Goal: Task Accomplishment & Management: Manage account settings

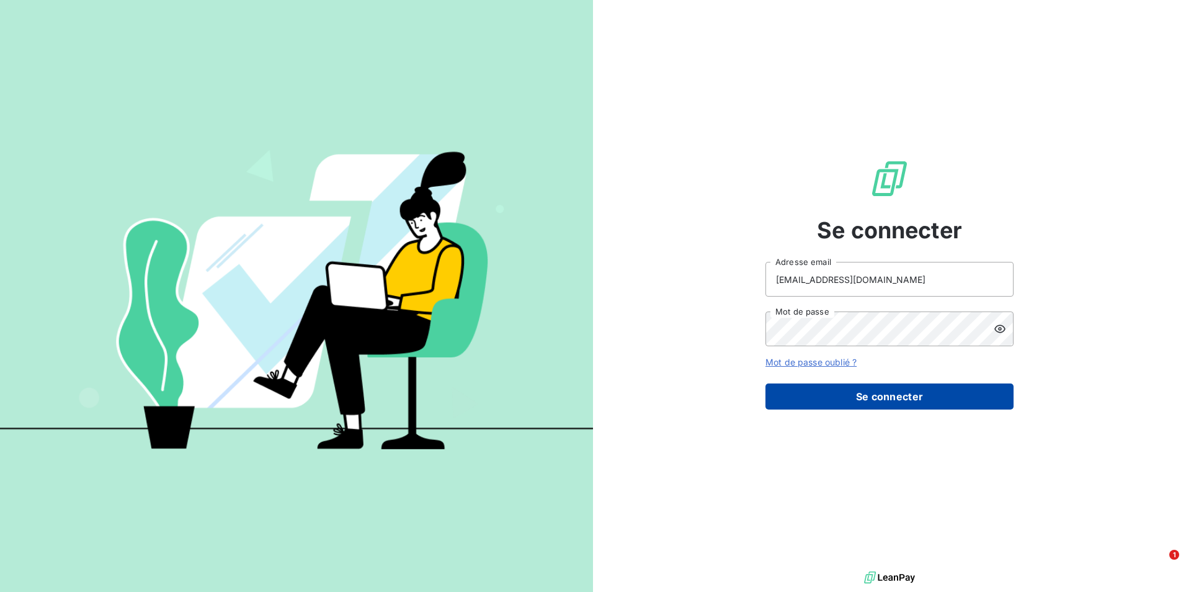
click at [867, 391] on button "Se connecter" at bounding box center [890, 396] width 248 height 26
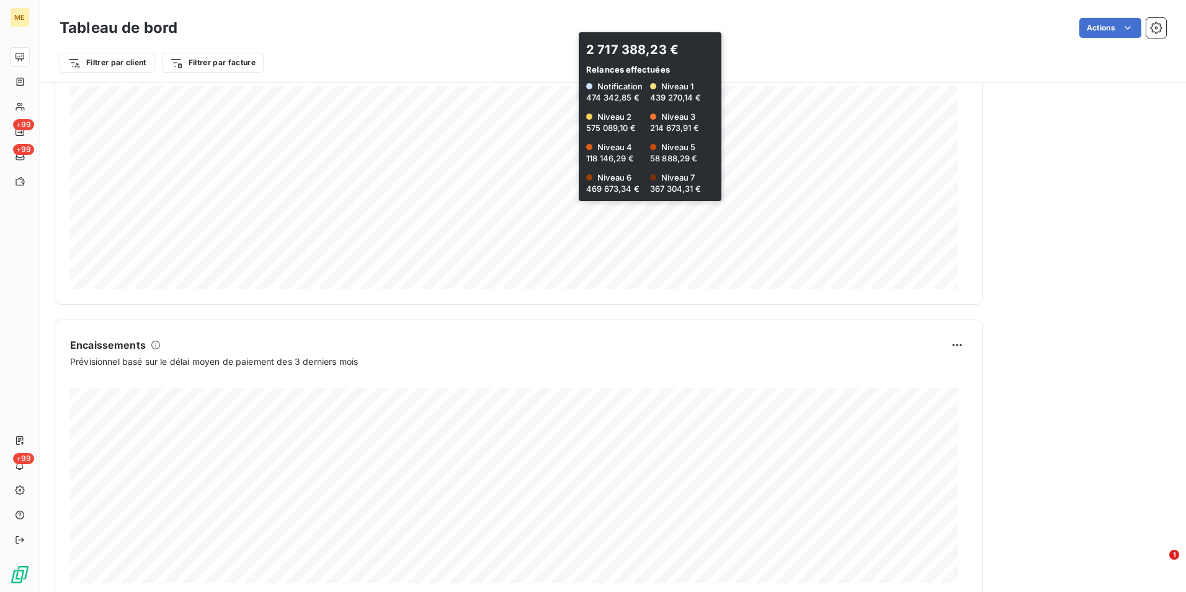
scroll to position [617, 0]
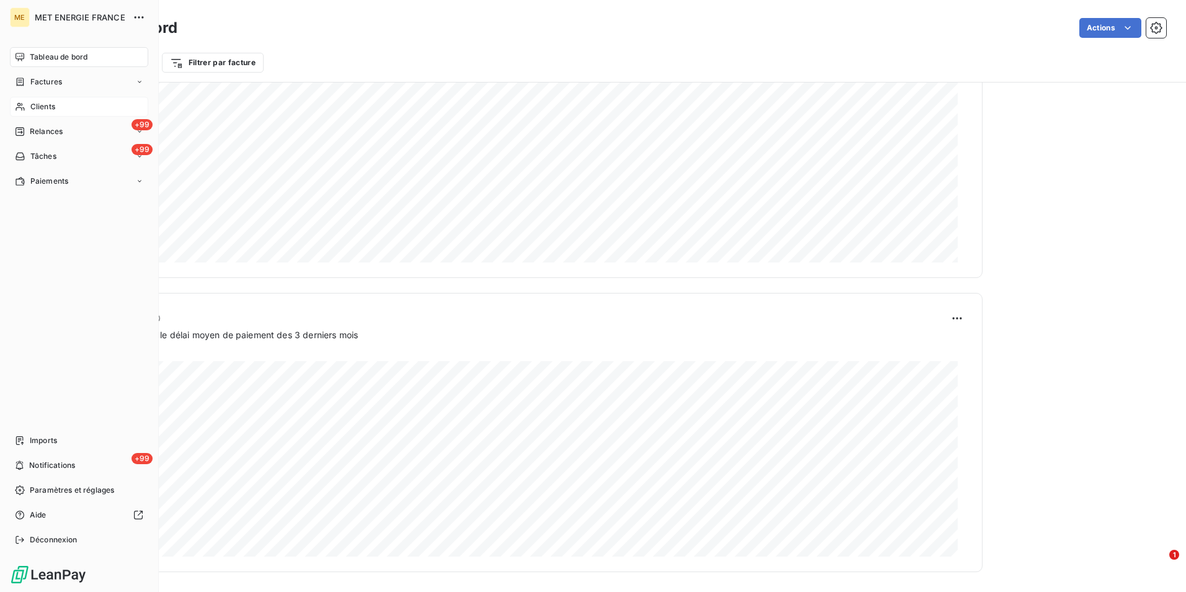
click at [47, 107] on span "Clients" at bounding box center [42, 106] width 25 height 11
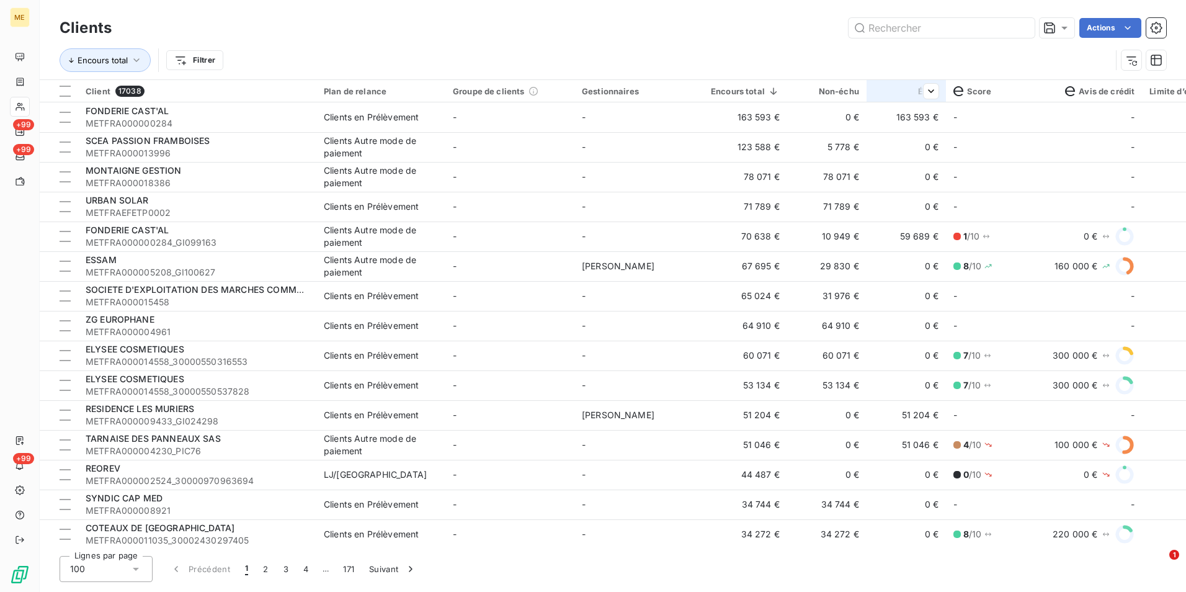
click at [918, 93] on div at bounding box center [926, 91] width 25 height 15
click at [906, 99] on th "Échu" at bounding box center [906, 91] width 79 height 22
click at [854, 145] on span "Trier par ordre décroissant" at bounding box center [871, 144] width 110 height 12
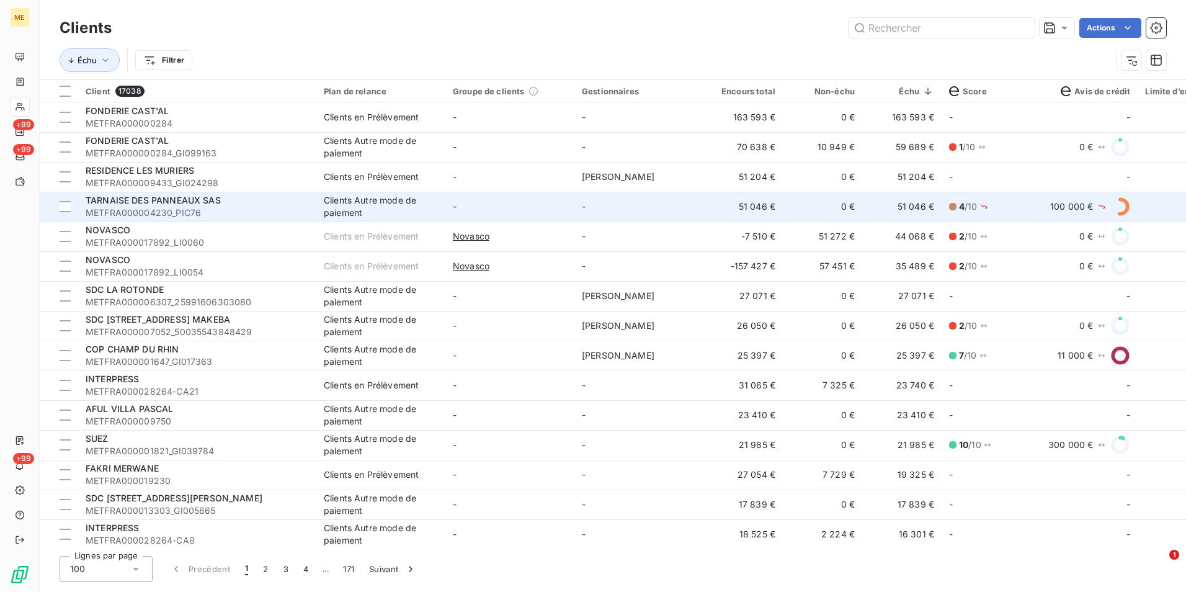
click at [677, 215] on td "-" at bounding box center [638, 207] width 129 height 30
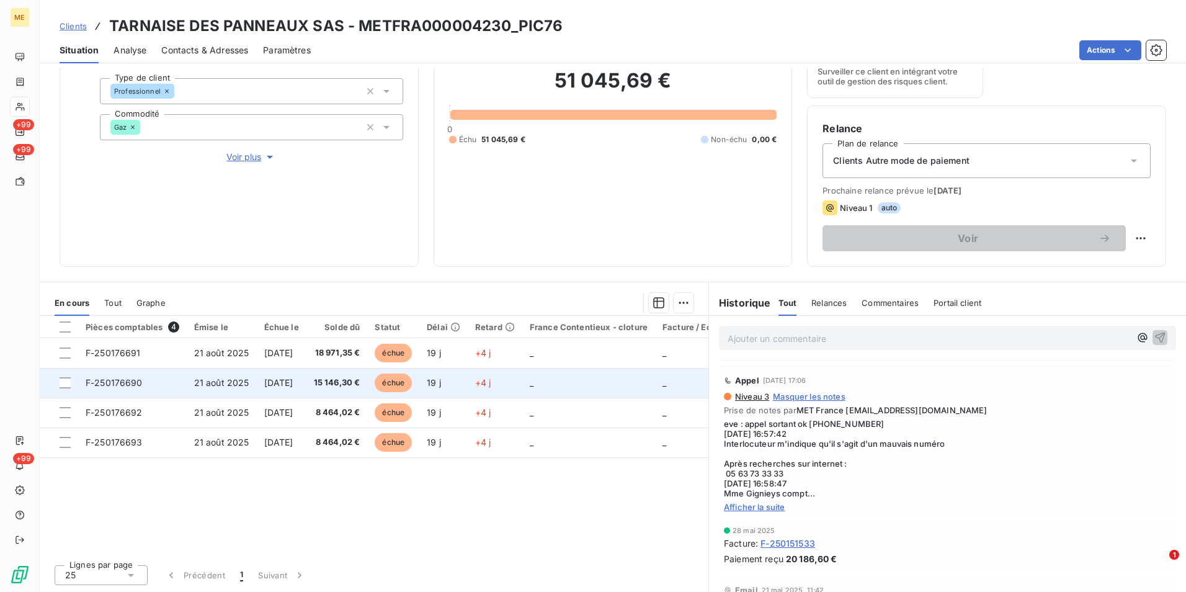
scroll to position [124, 0]
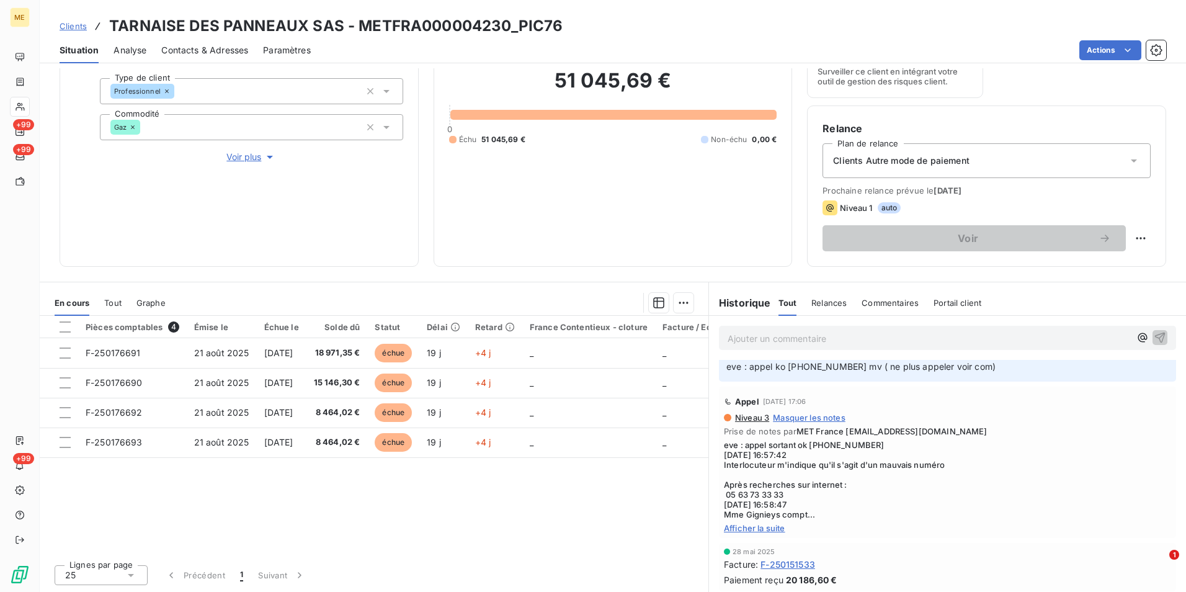
click at [758, 523] on span "Afficher la suite" at bounding box center [947, 528] width 447 height 10
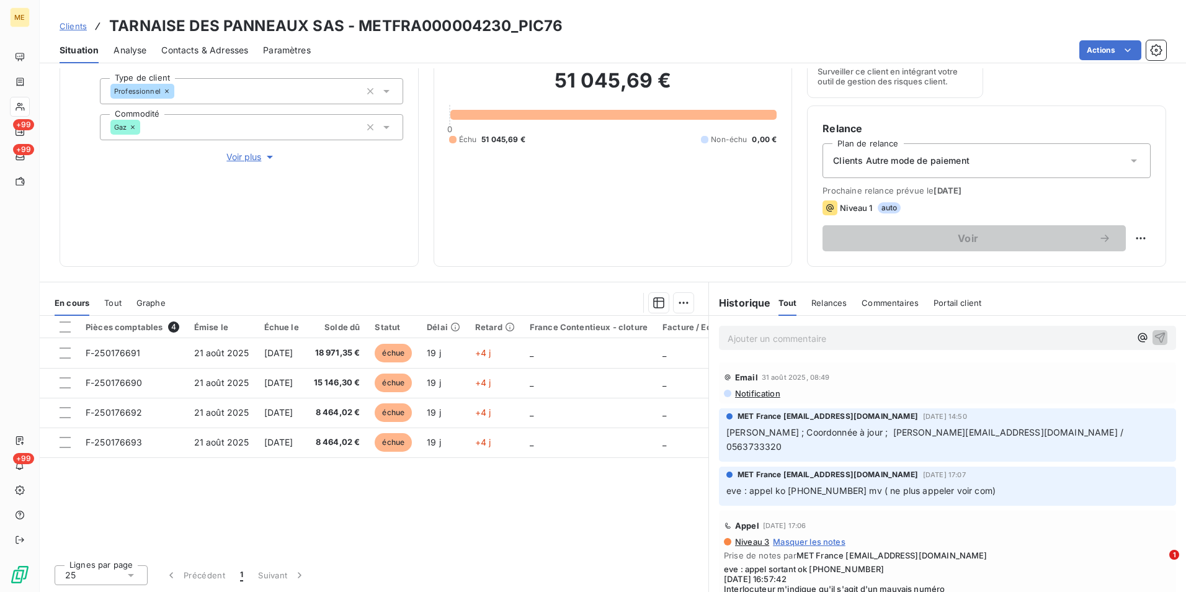
scroll to position [82, 0]
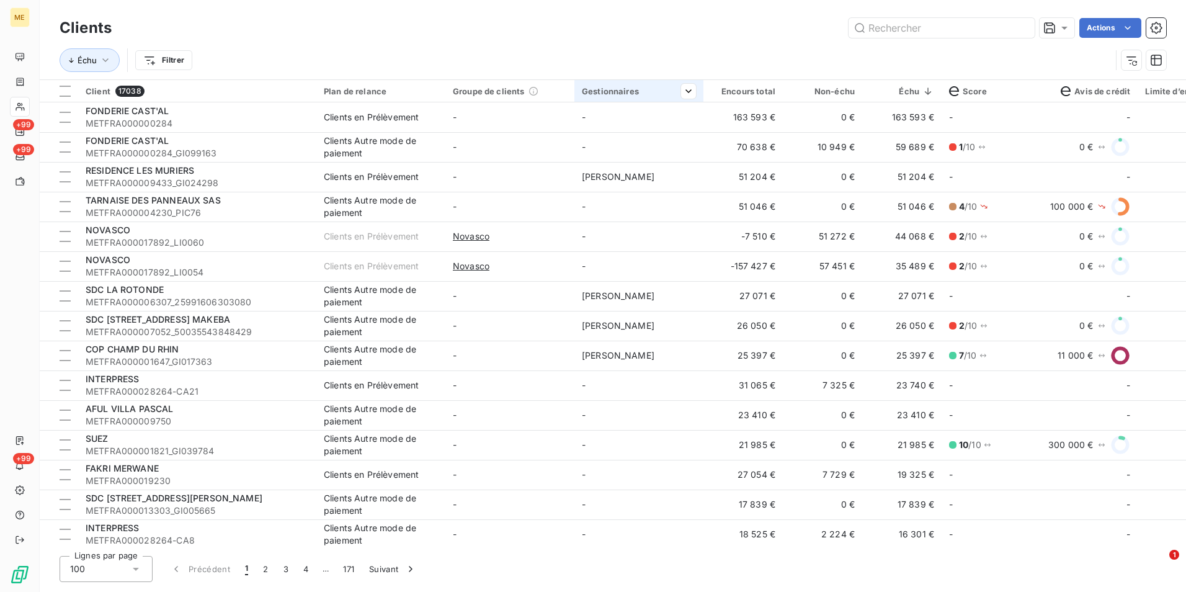
click at [578, 100] on th "Gestionnaires" at bounding box center [638, 91] width 129 height 22
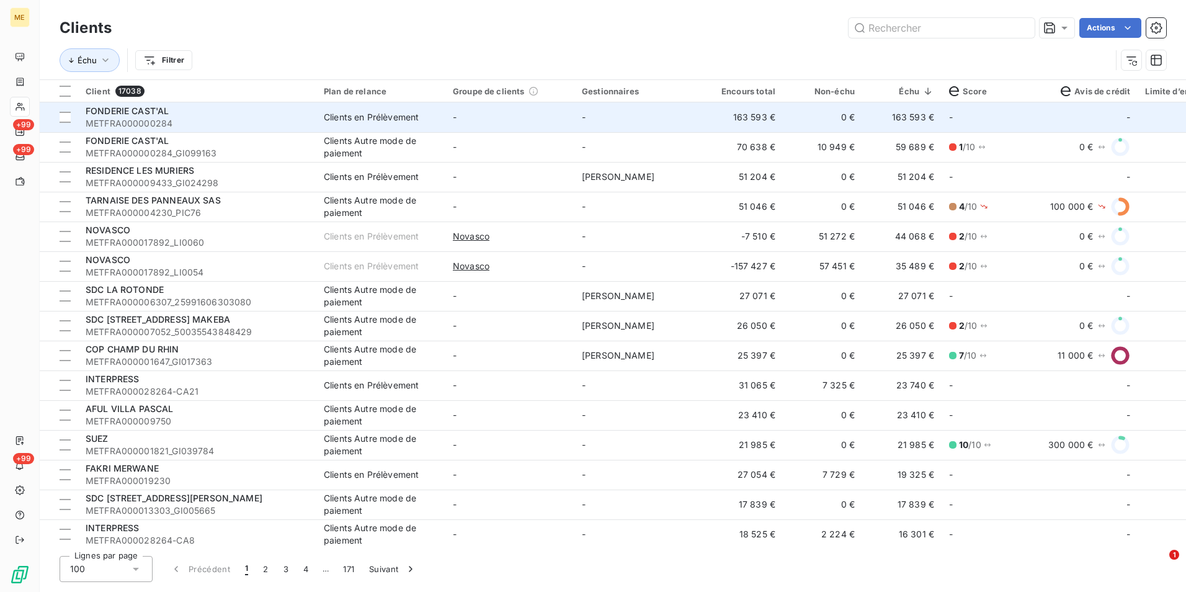
click at [583, 110] on td "-" at bounding box center [638, 117] width 129 height 30
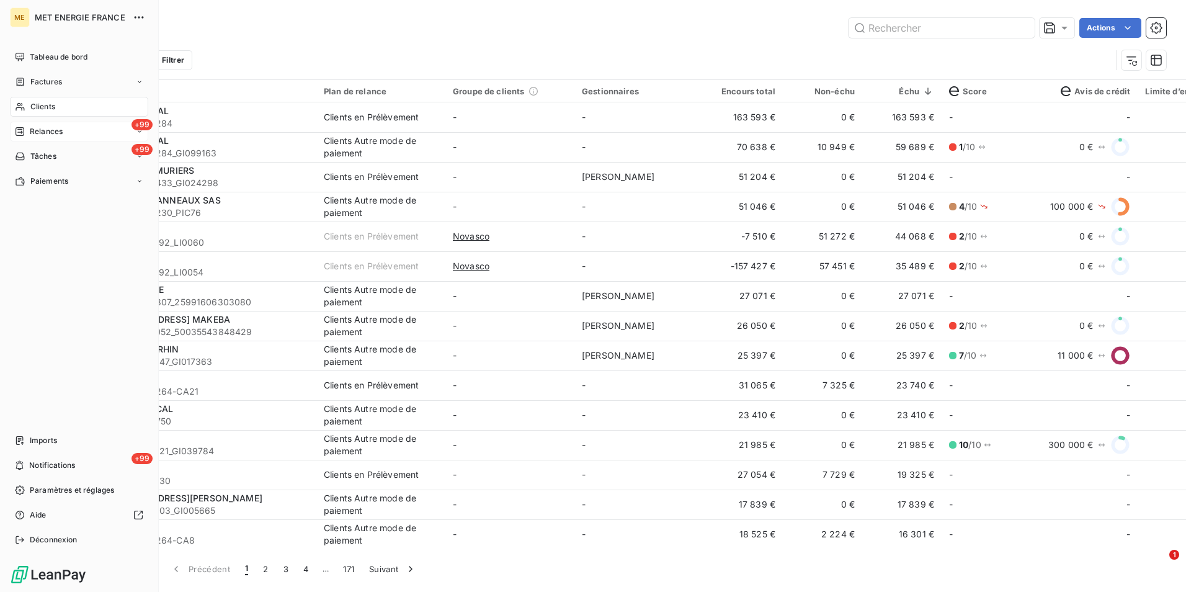
click at [48, 133] on span "Relances" at bounding box center [46, 131] width 33 height 11
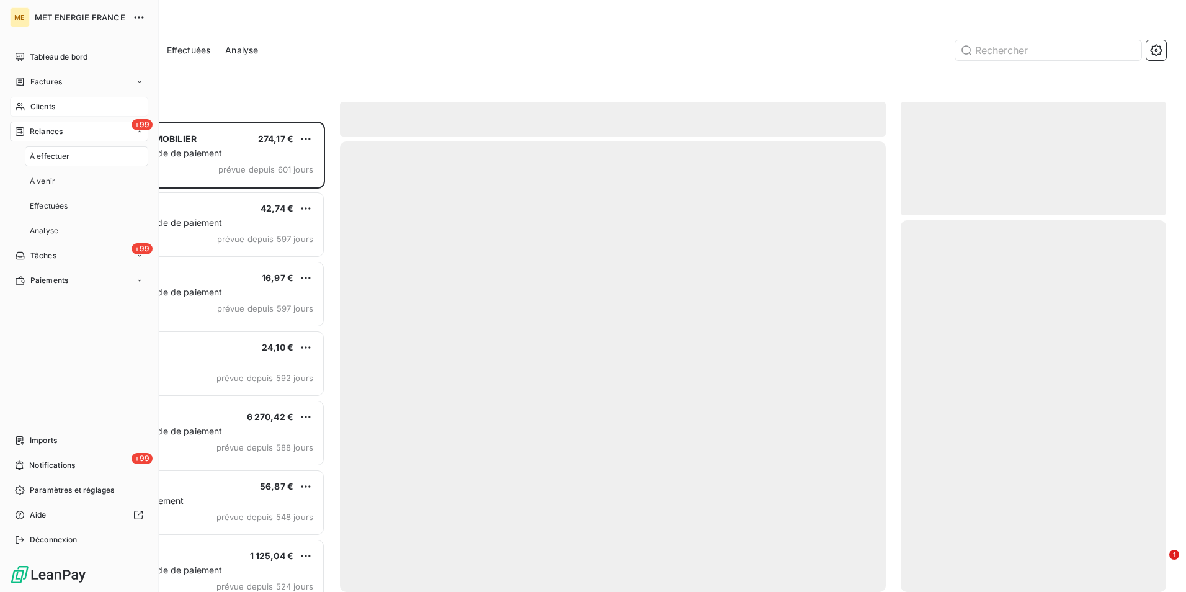
scroll to position [461, 256]
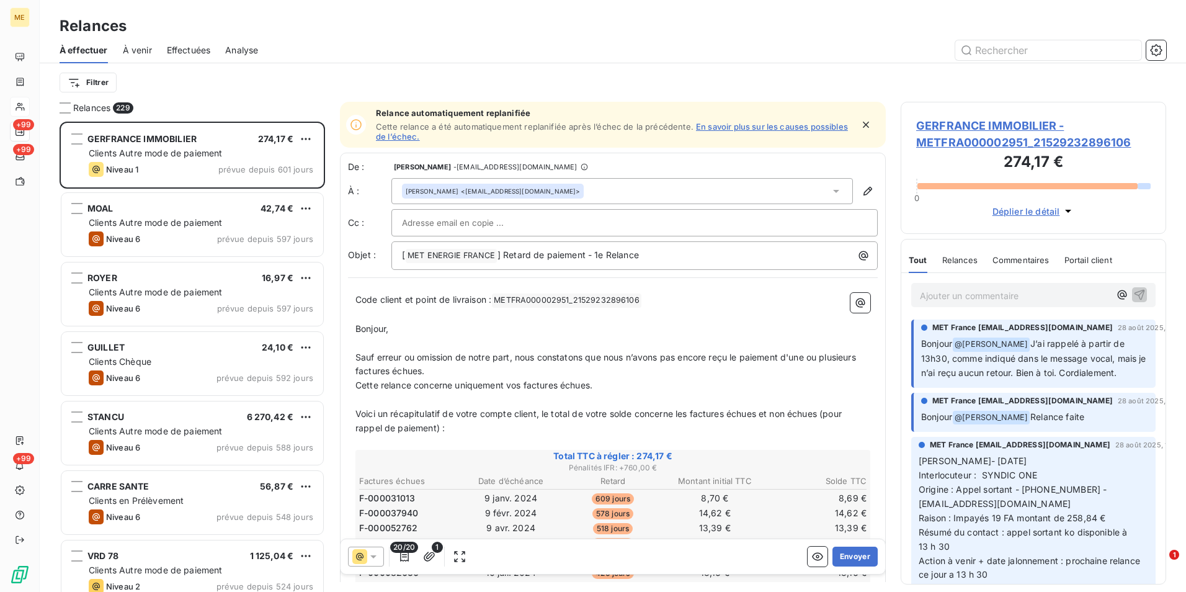
click at [176, 51] on span "Effectuées" at bounding box center [189, 50] width 44 height 12
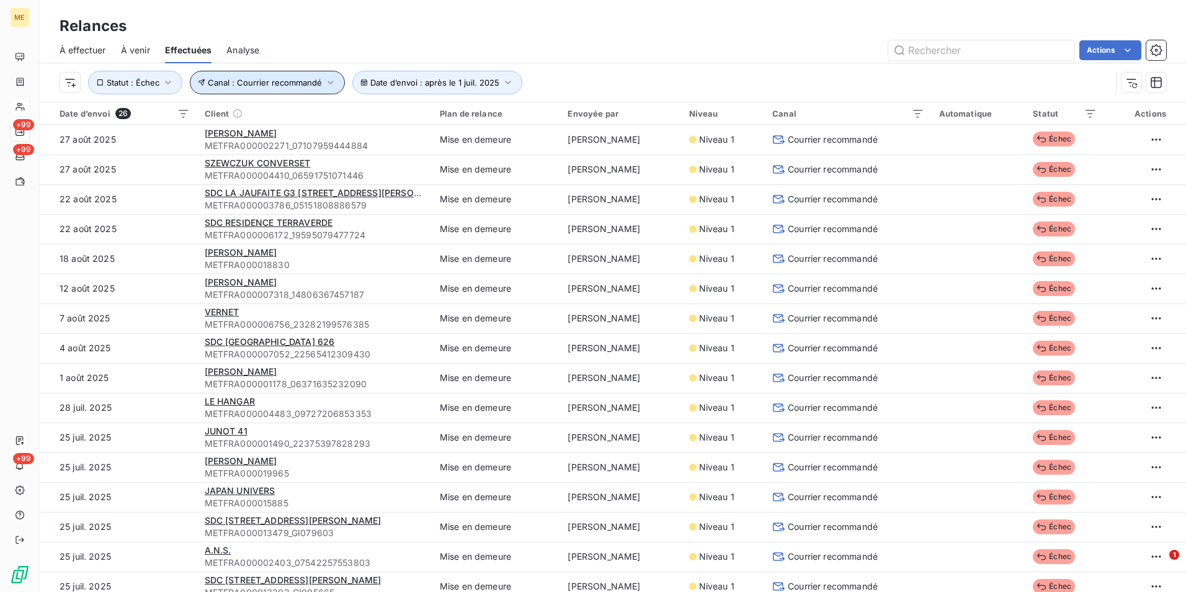
click at [316, 82] on span "Canal : Courrier recommandé" at bounding box center [265, 83] width 114 height 10
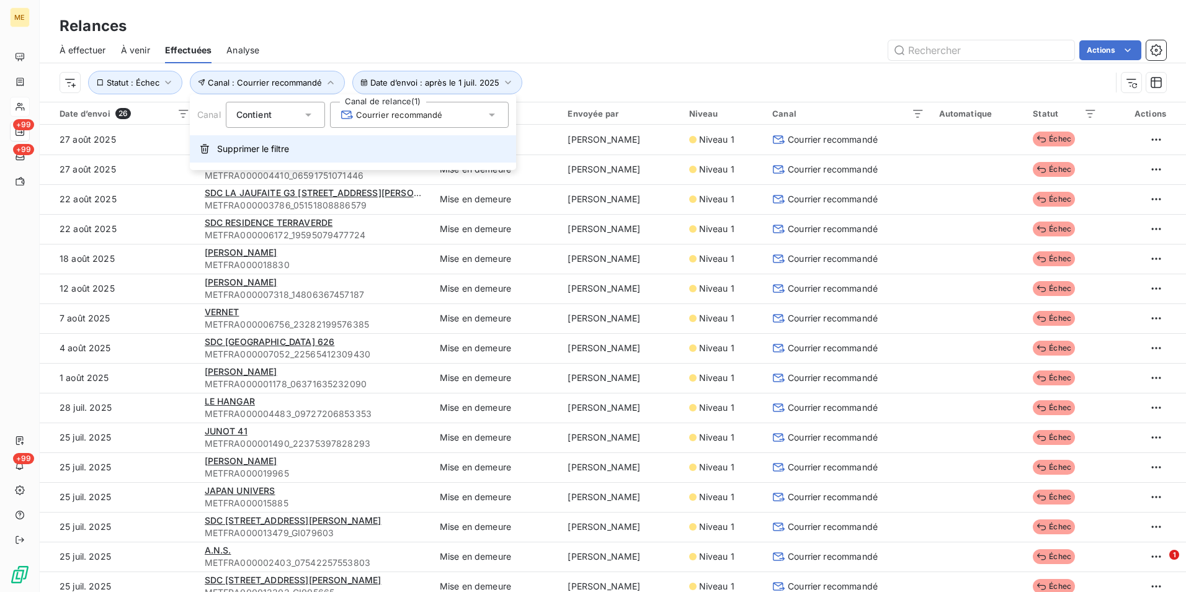
click at [271, 146] on span "Supprimer le filtre" at bounding box center [253, 149] width 72 height 12
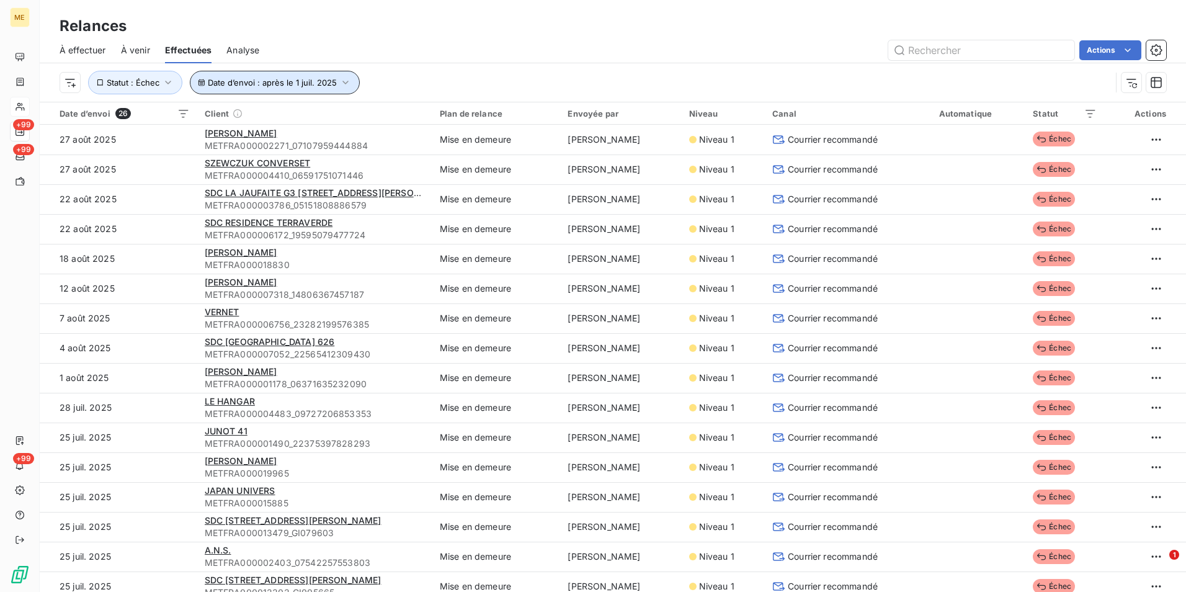
click at [310, 76] on button "Date d’envoi : après le 1 juil. 2025" at bounding box center [275, 83] width 170 height 24
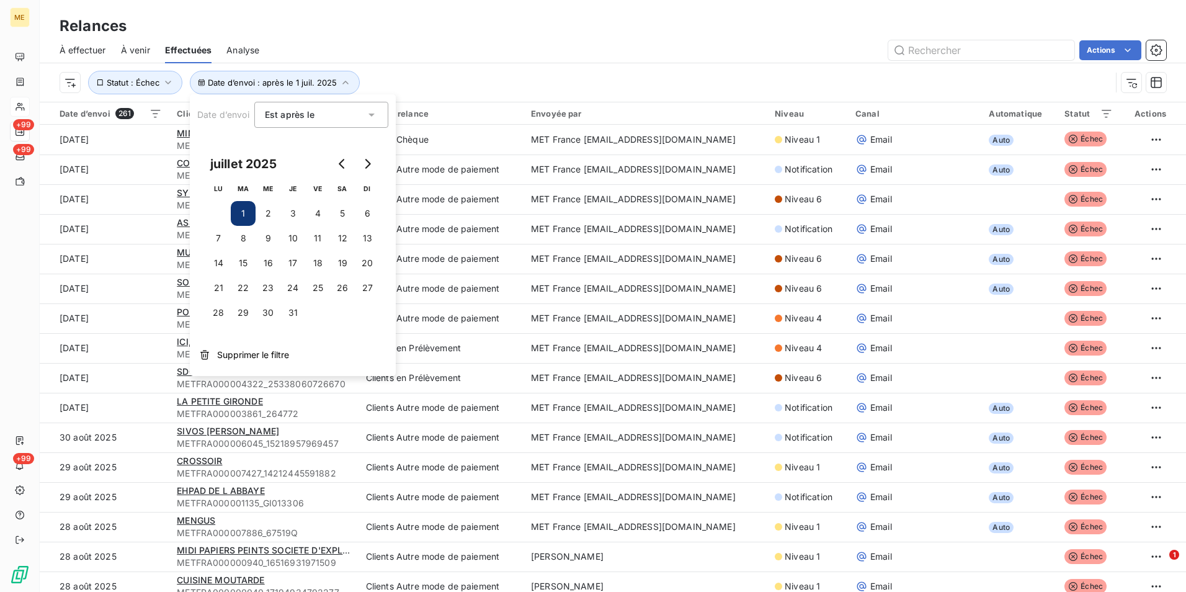
click at [496, 64] on div "Date d’envoi : après le [DATE] Statut : Échec" at bounding box center [613, 82] width 1107 height 38
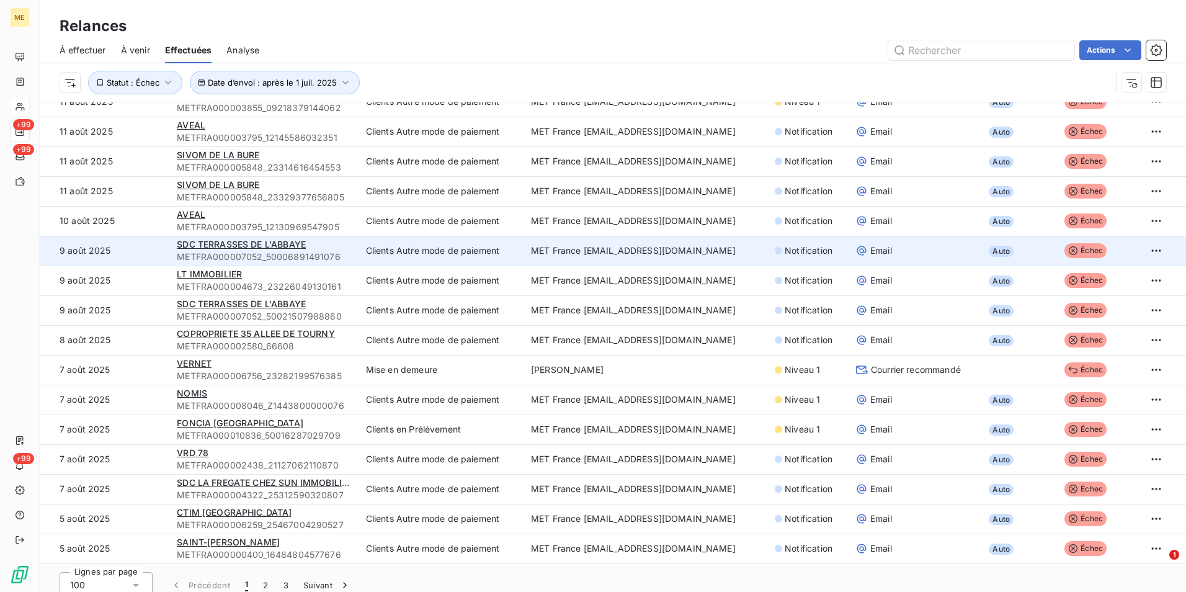
scroll to position [42, 0]
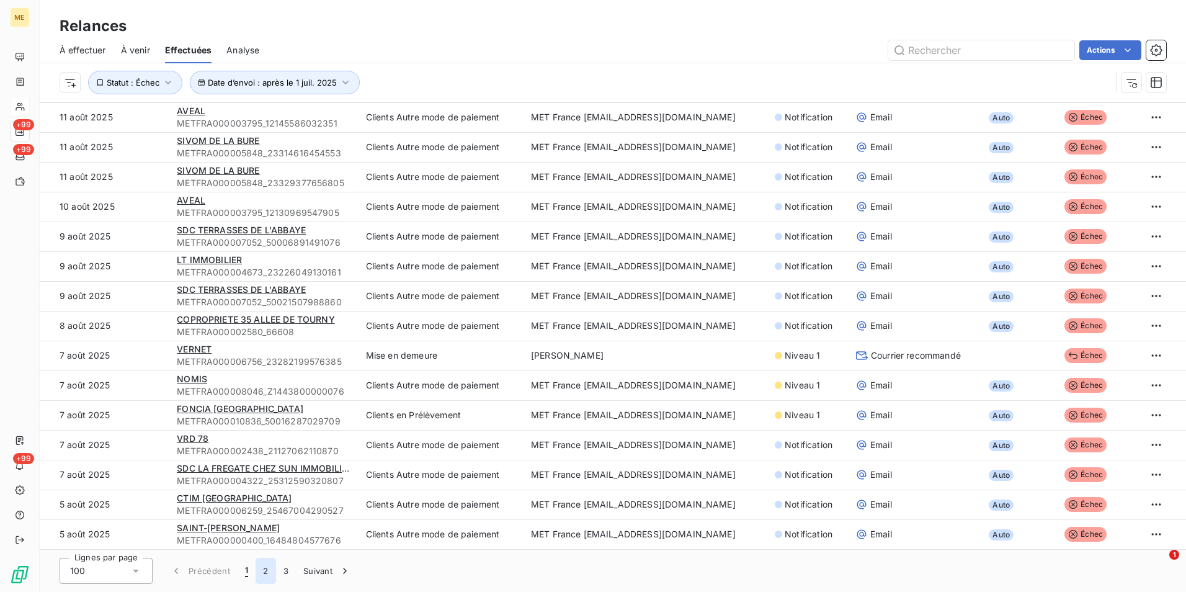
click at [269, 567] on button "2" at bounding box center [266, 571] width 20 height 26
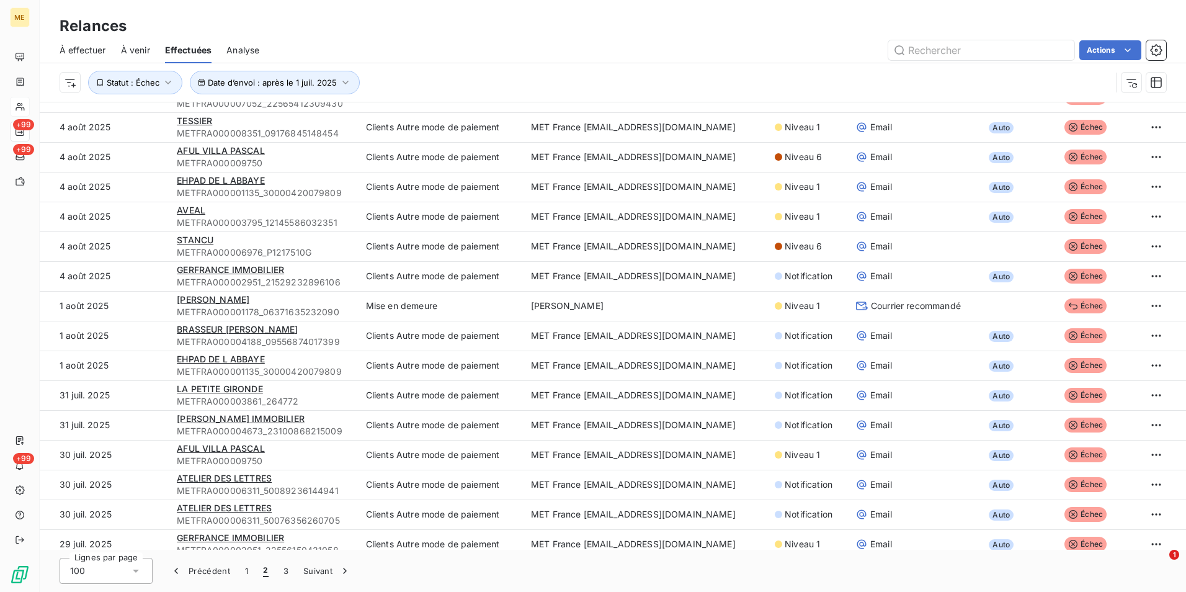
scroll to position [0, 0]
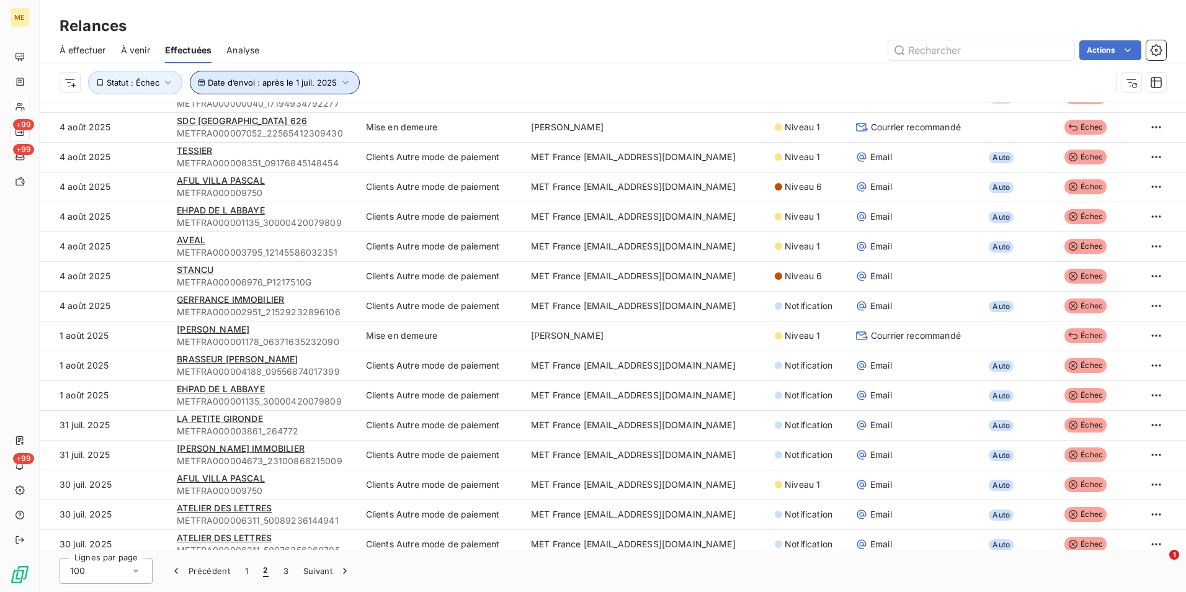
click at [326, 76] on button "Date d’envoi : après le 1 juil. 2025" at bounding box center [275, 83] width 170 height 24
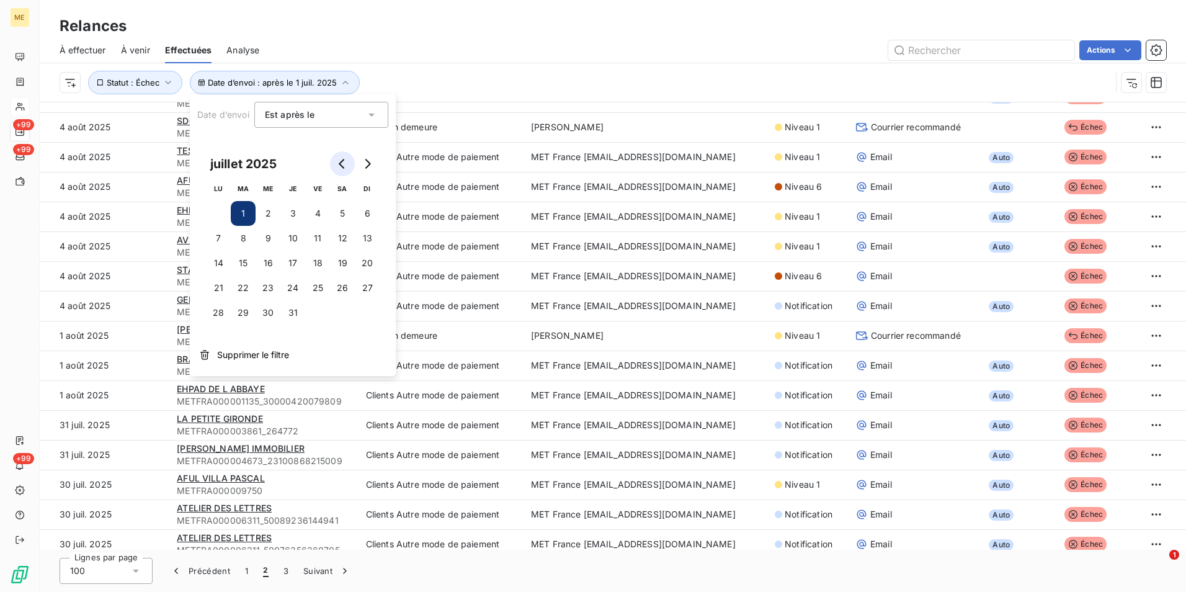
drag, startPoint x: 369, startPoint y: 159, endPoint x: 334, endPoint y: 172, distance: 37.5
click at [367, 159] on icon "Go to next month" at bounding box center [367, 164] width 10 height 10
click at [316, 209] on button "1" at bounding box center [317, 213] width 25 height 25
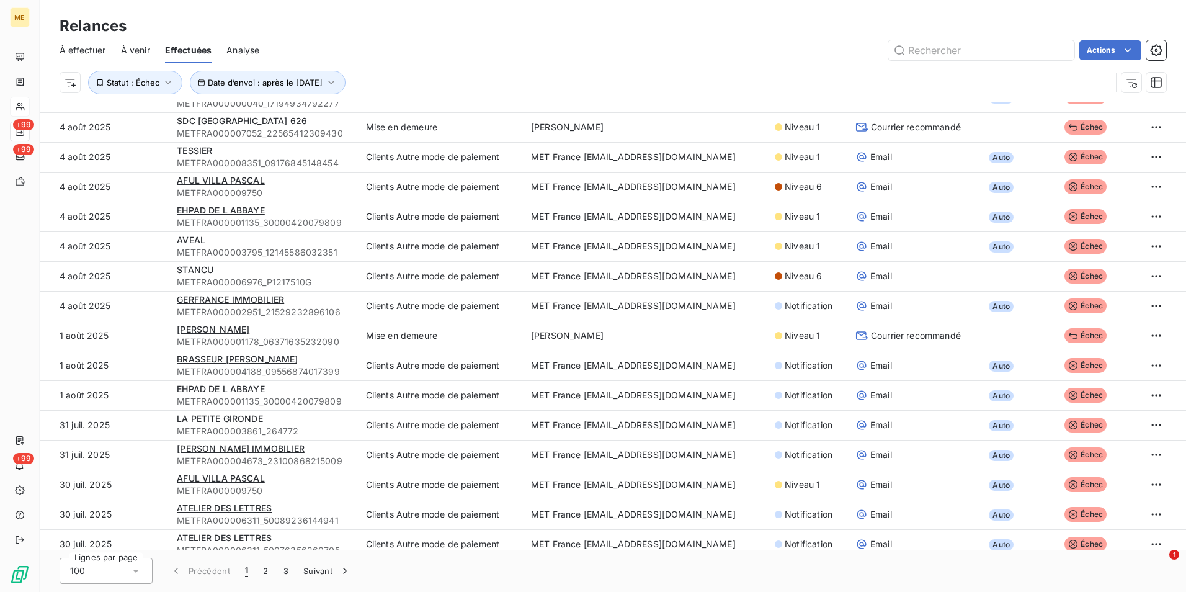
click at [493, 60] on div "Actions" at bounding box center [720, 50] width 892 height 20
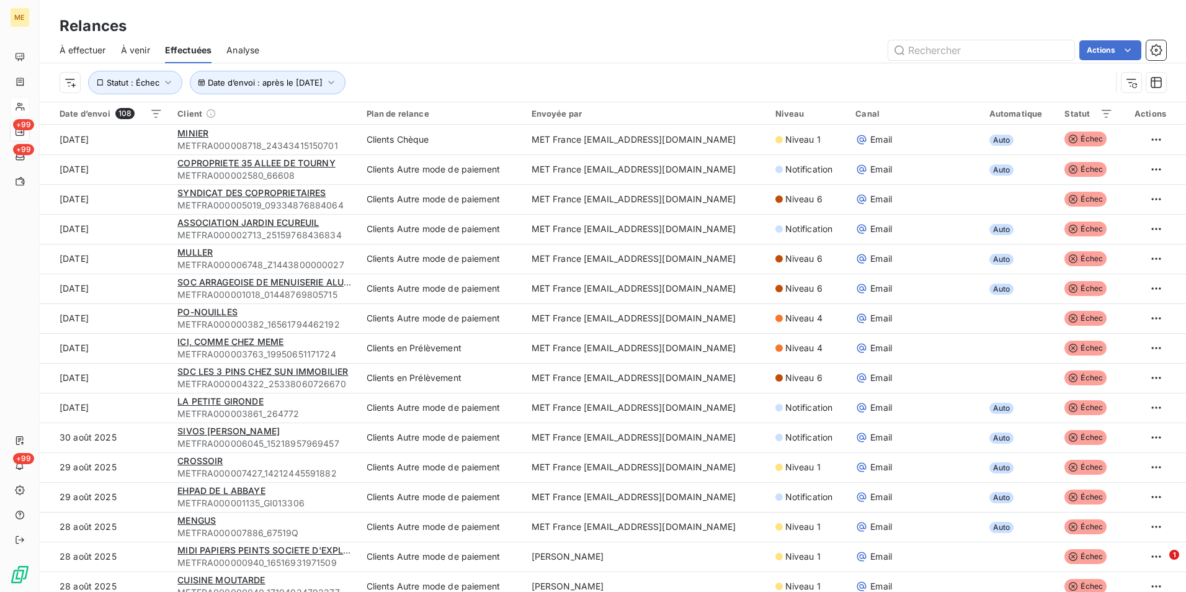
click at [57, 86] on div "Date d’envoi : après le [DATE] Statut : Échec" at bounding box center [613, 82] width 1147 height 38
click at [71, 76] on html "ME +99 +99 +99 Relances À effectuer À venir Effectuées Analyse Actions Date d’e…" at bounding box center [593, 296] width 1186 height 592
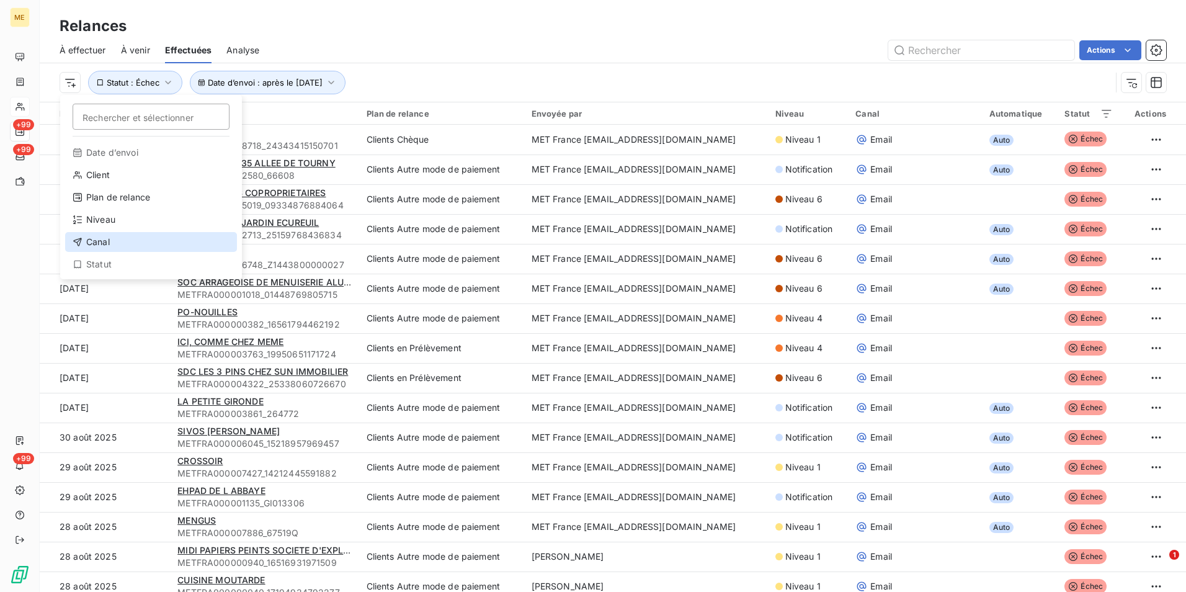
click at [104, 243] on div "Canal" at bounding box center [151, 242] width 172 height 20
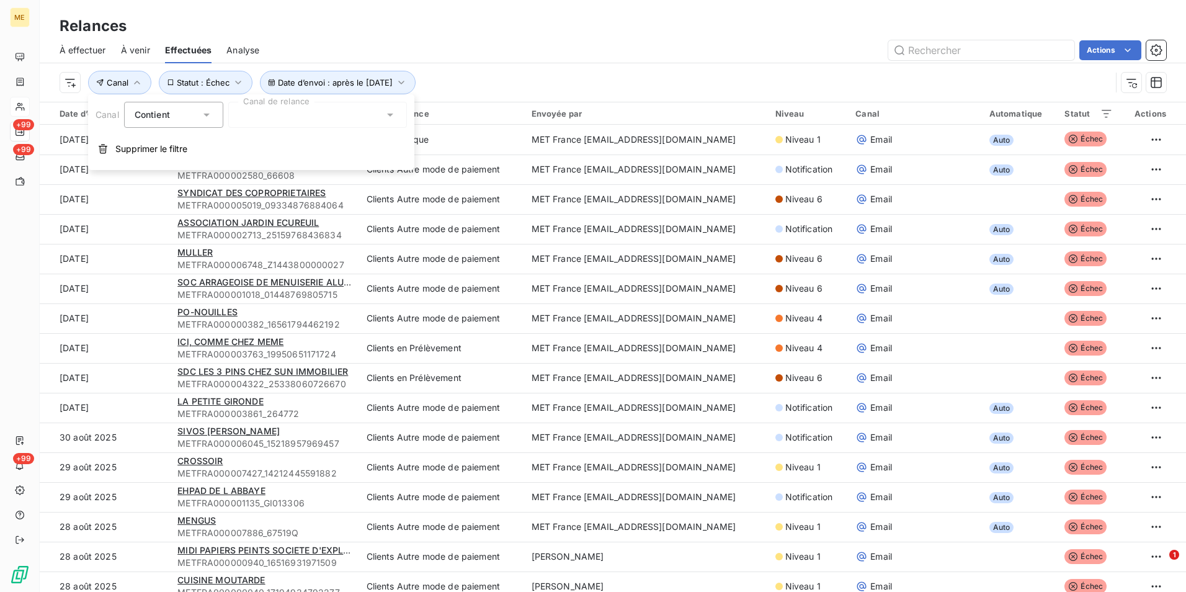
click at [300, 118] on div at bounding box center [317, 115] width 179 height 26
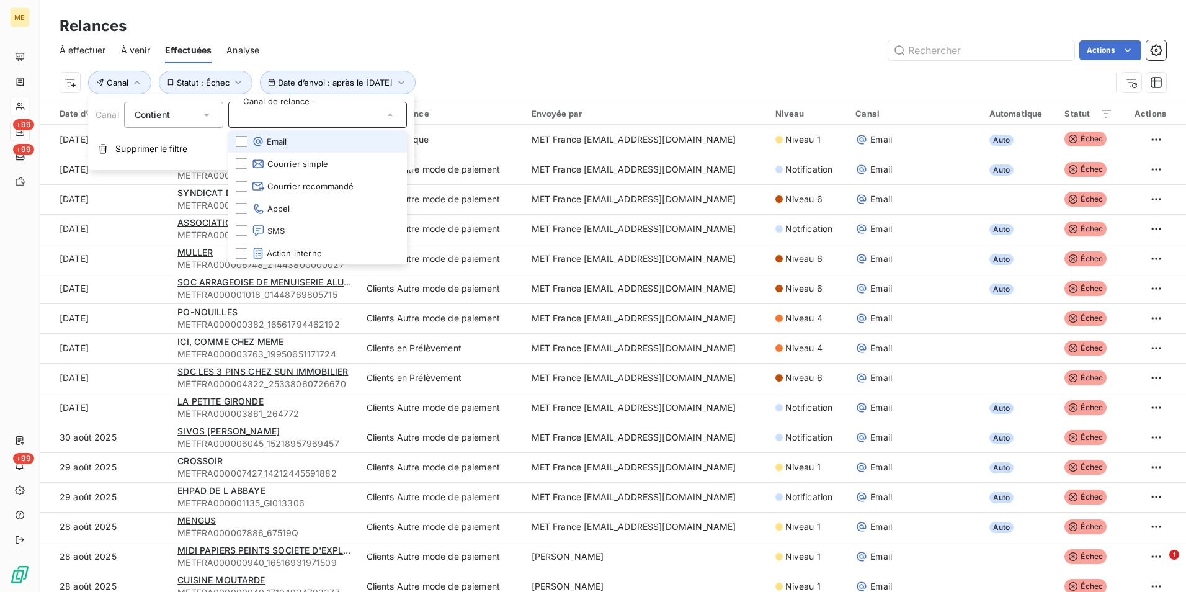
click at [286, 151] on li "Email" at bounding box center [317, 141] width 179 height 22
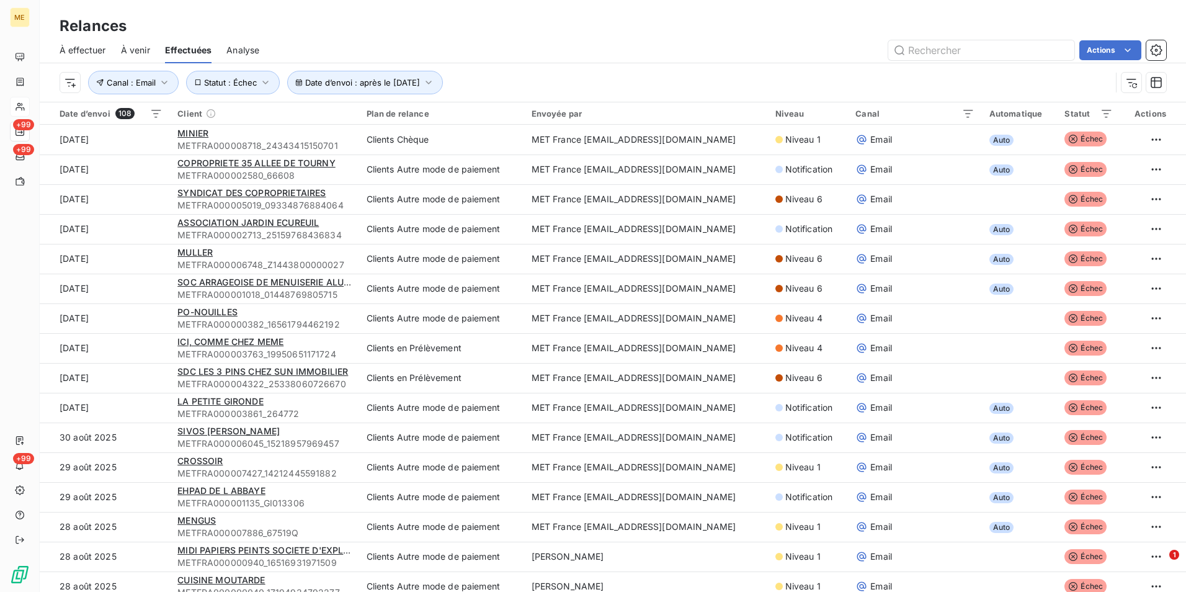
click at [665, 30] on div "Relances" at bounding box center [613, 26] width 1147 height 22
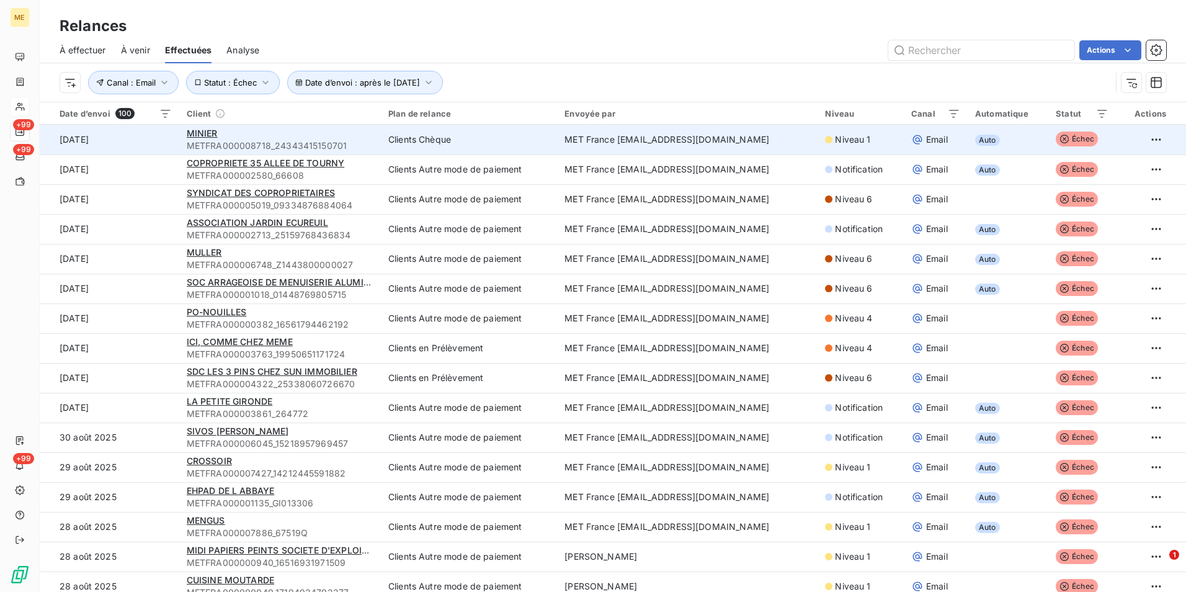
click at [580, 136] on td "MET France [EMAIL_ADDRESS][DOMAIN_NAME]" at bounding box center [687, 140] width 261 height 30
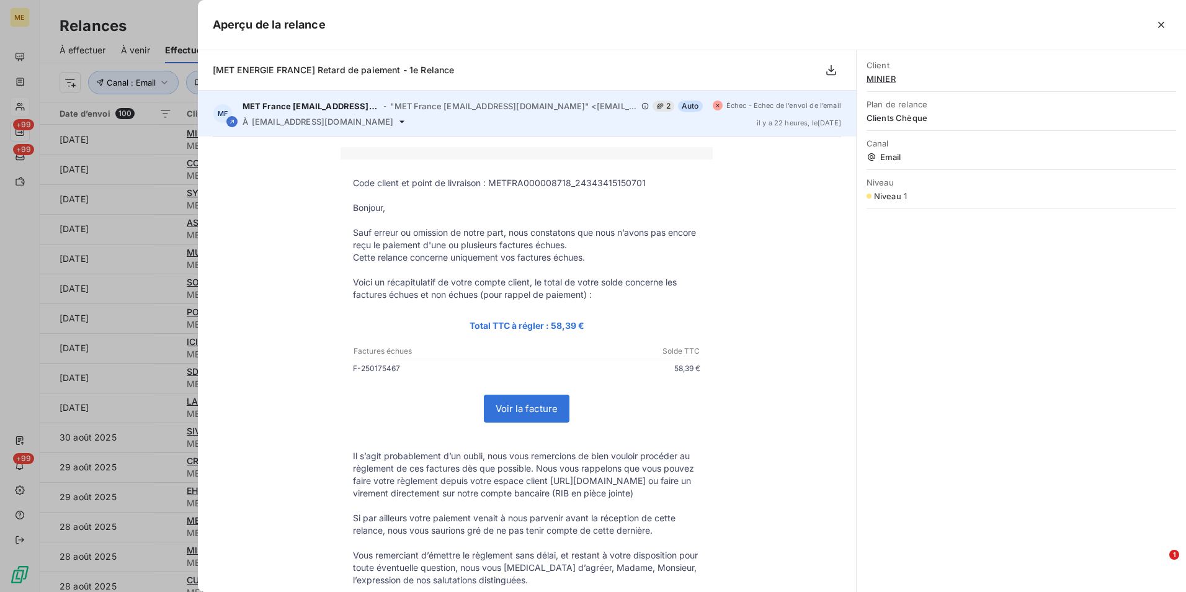
click at [737, 107] on span "Échec - Échec de l’envoi de l’email" at bounding box center [784, 105] width 115 height 7
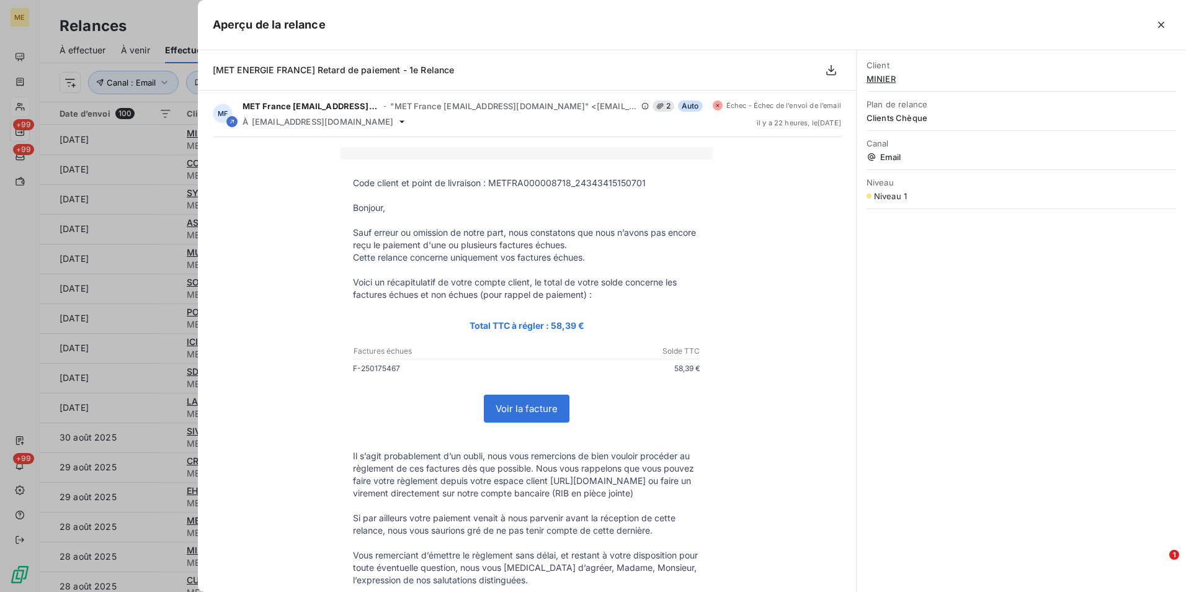
click at [146, 153] on div at bounding box center [593, 296] width 1186 height 592
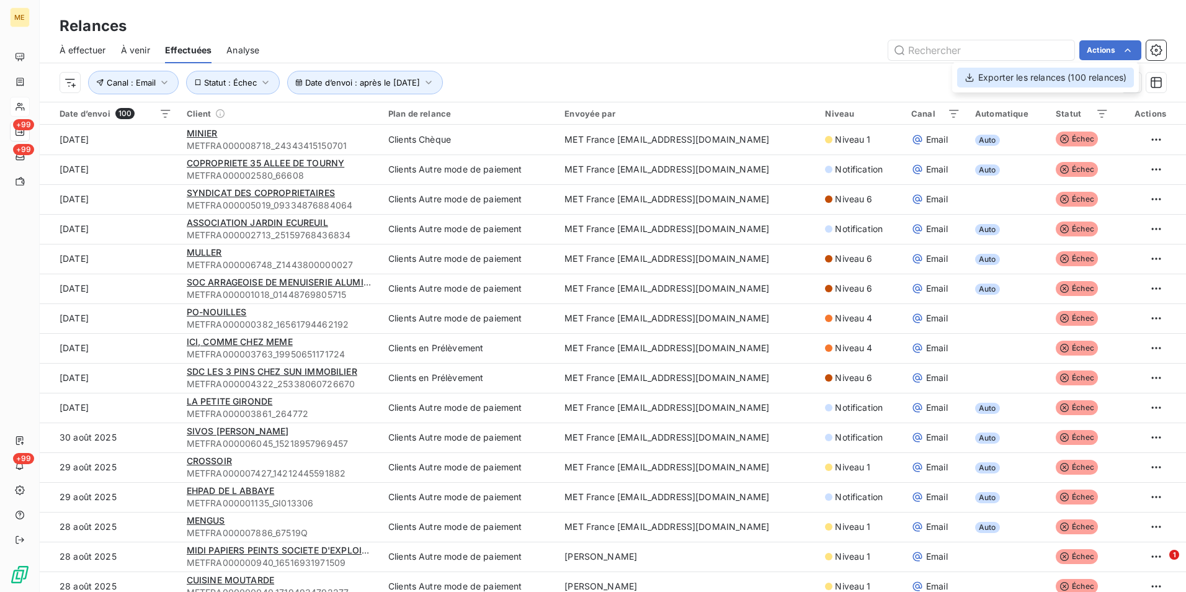
click at [1107, 78] on div "Exporter les relances (100 relances)" at bounding box center [1045, 78] width 177 height 20
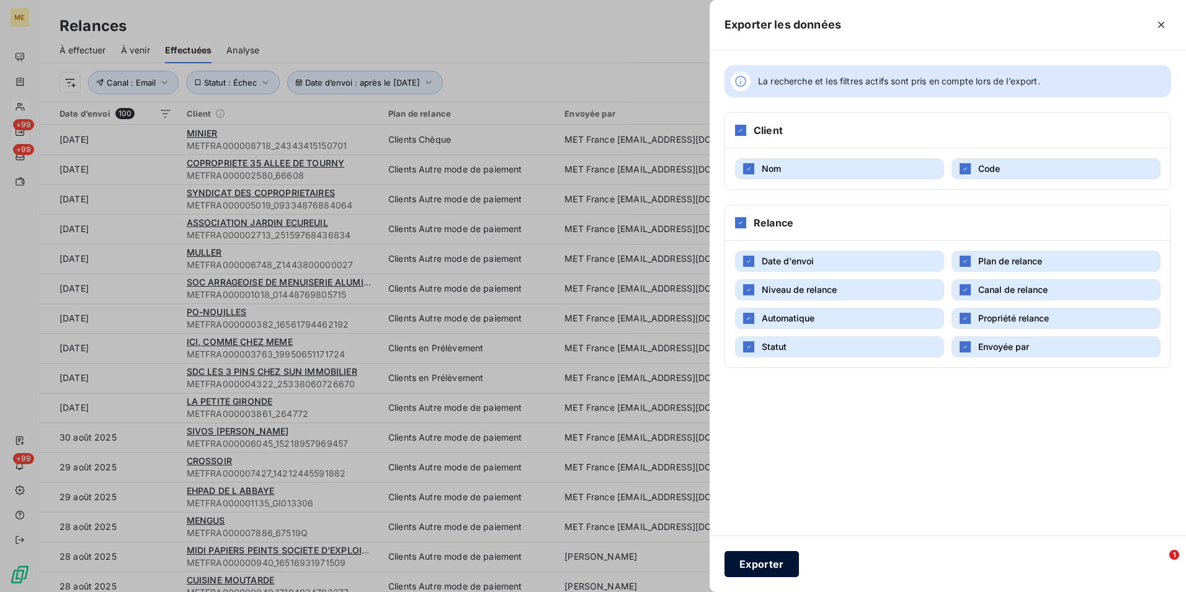
click at [766, 563] on button "Exporter" at bounding box center [762, 564] width 74 height 26
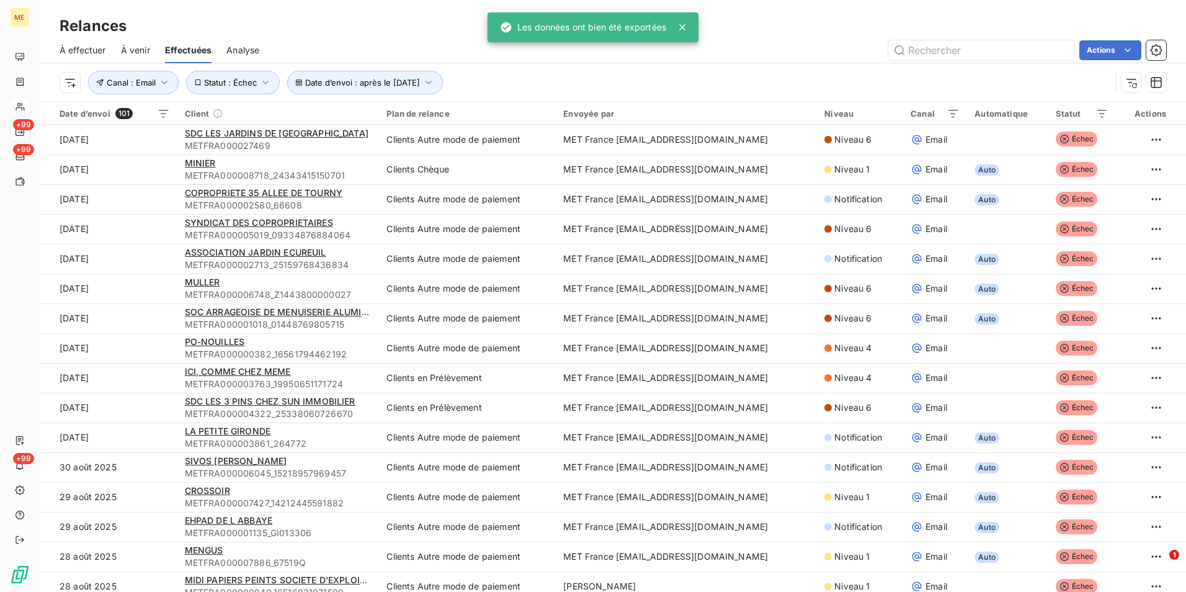
click at [794, 46] on div "Actions" at bounding box center [720, 50] width 892 height 20
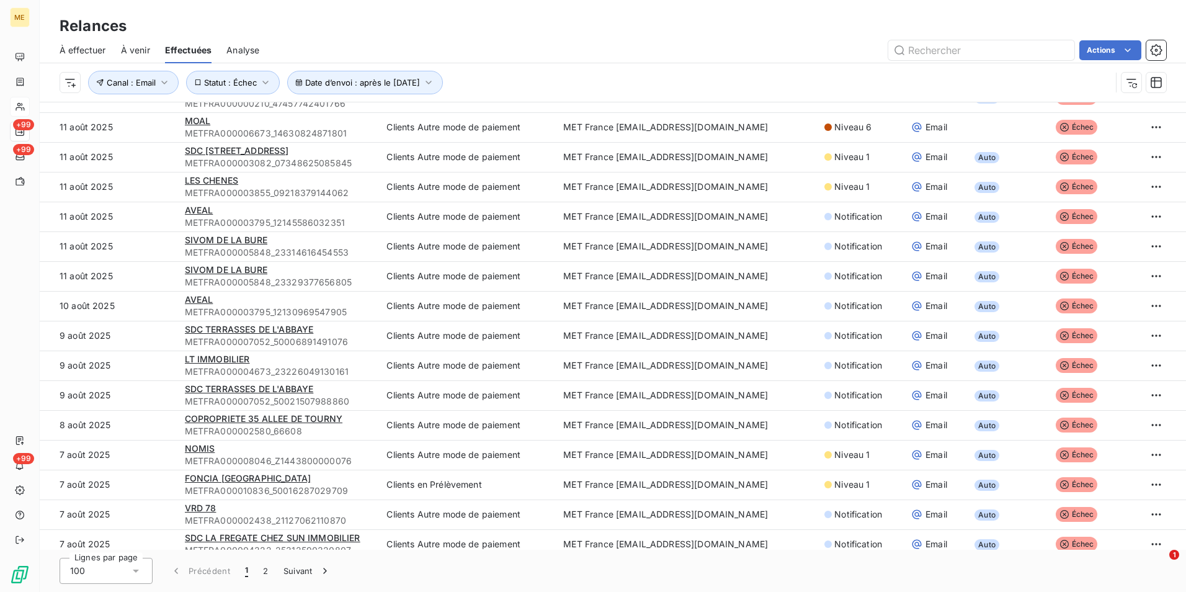
scroll to position [1829, 0]
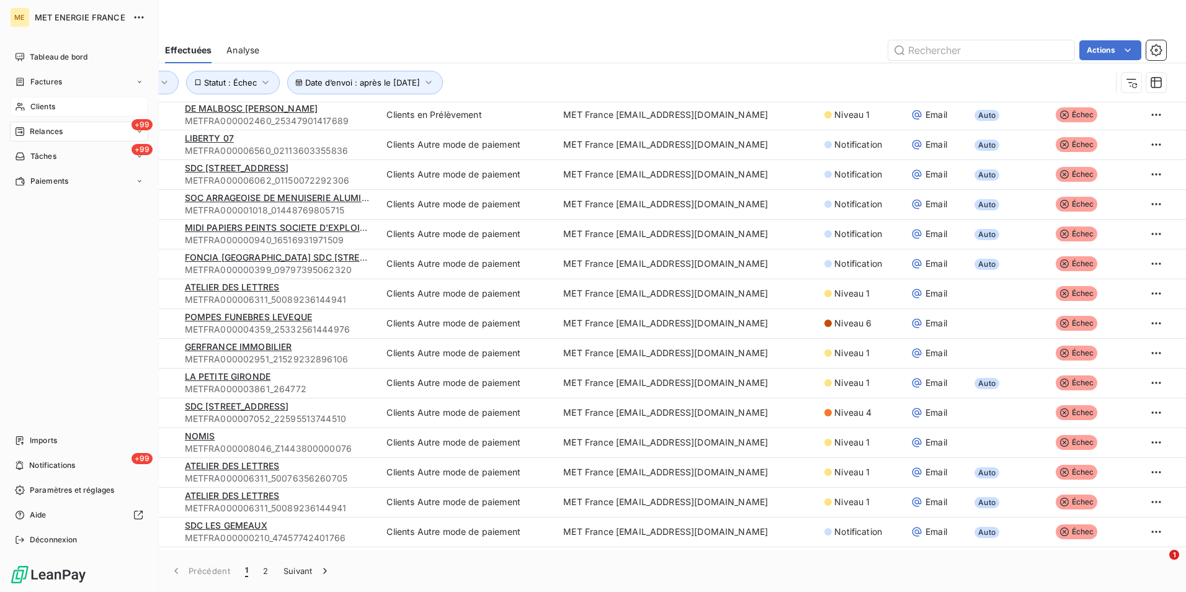
click at [36, 101] on span "Clients" at bounding box center [42, 106] width 25 height 11
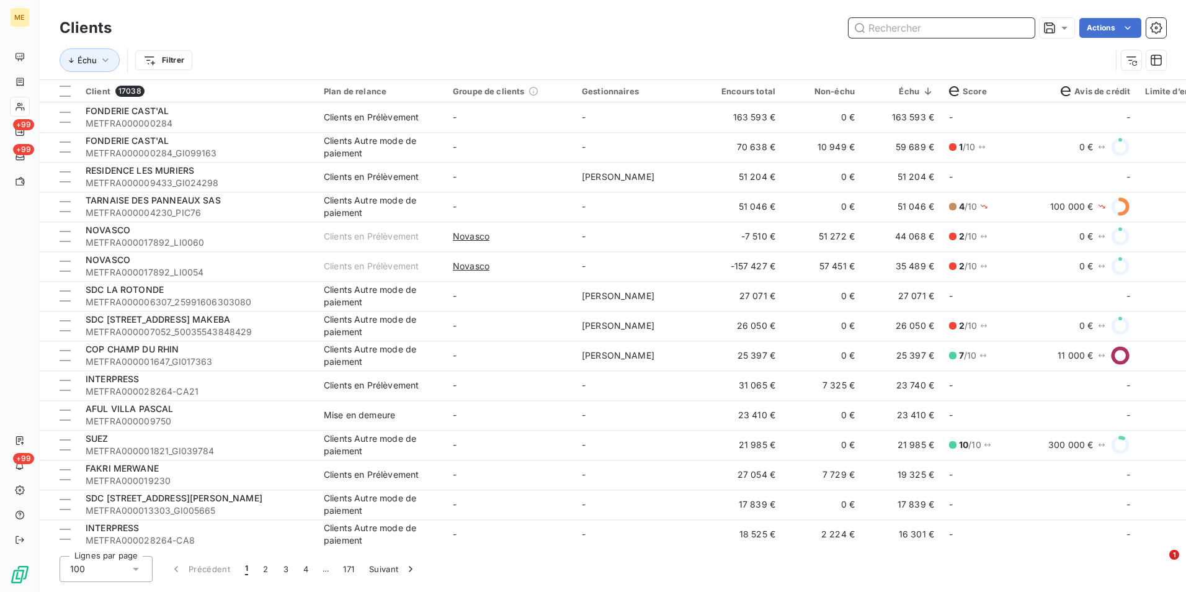
click at [928, 29] on input "text" at bounding box center [942, 28] width 186 height 20
paste input "METFRA000007791"
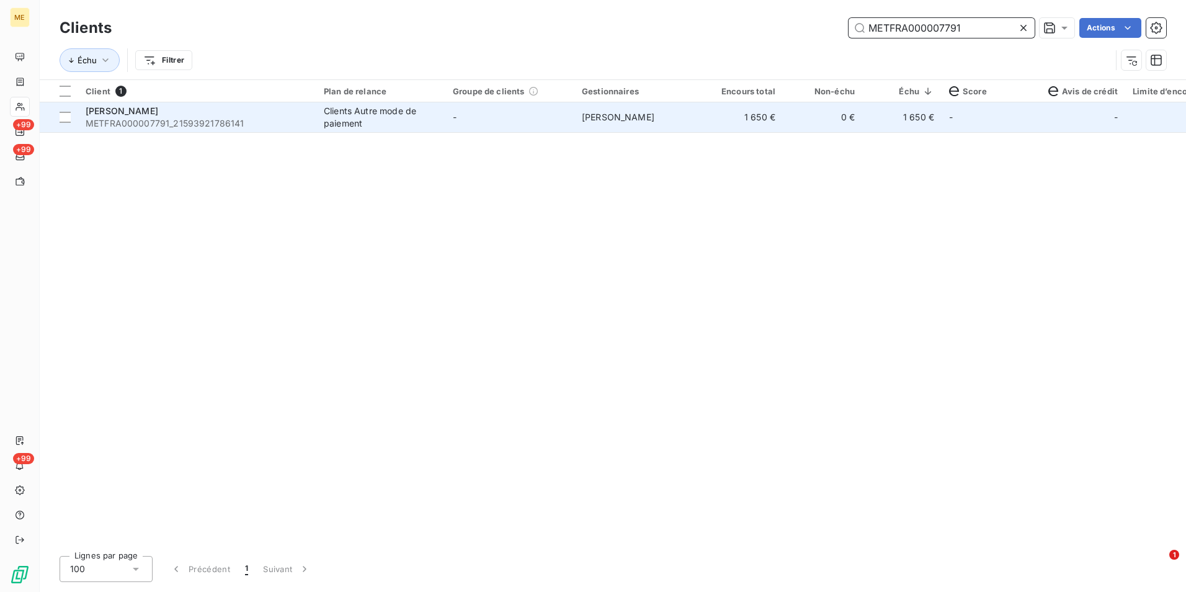
type input "METFRA000007791"
click at [599, 126] on td "[PERSON_NAME]" at bounding box center [638, 117] width 129 height 30
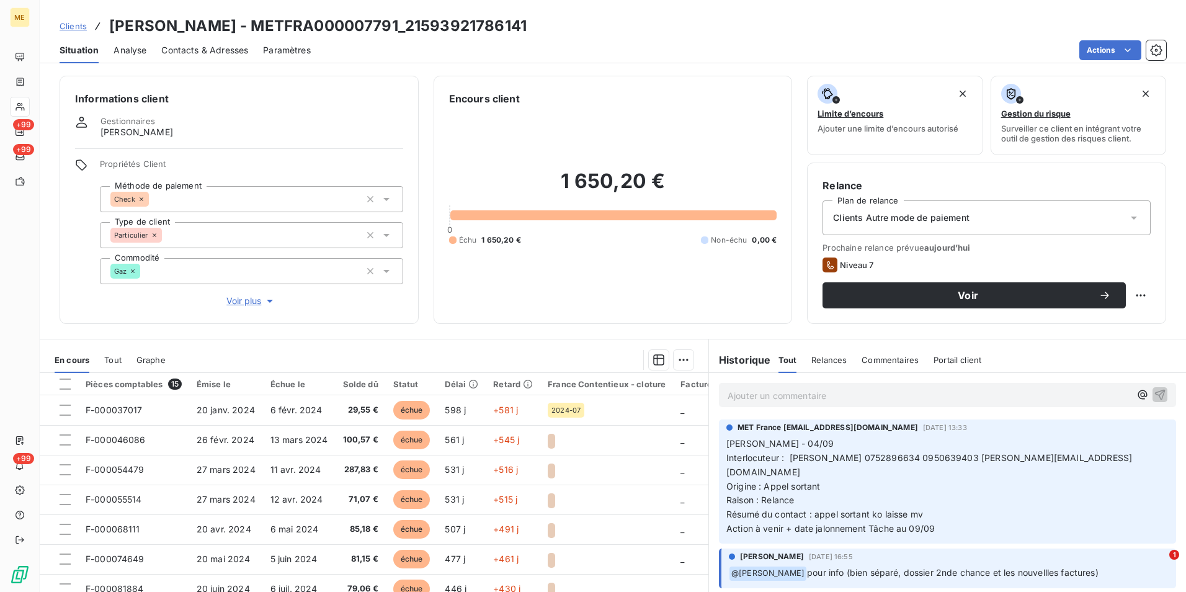
click at [241, 306] on span "Voir plus" at bounding box center [251, 301] width 50 height 12
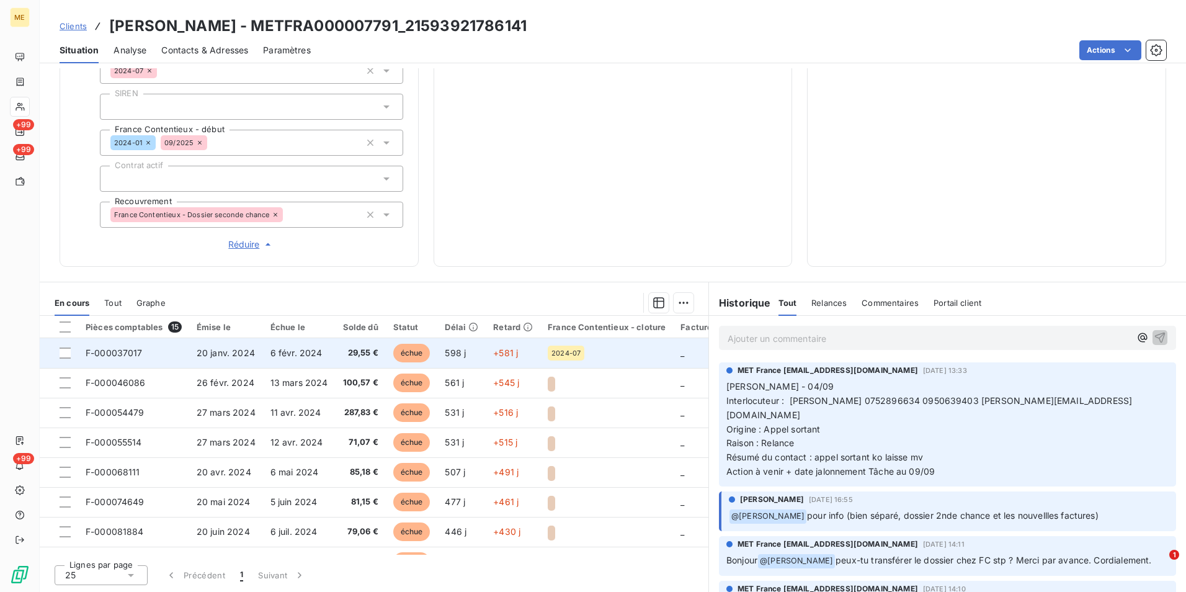
click at [615, 355] on div "2024-07" at bounding box center [607, 353] width 118 height 15
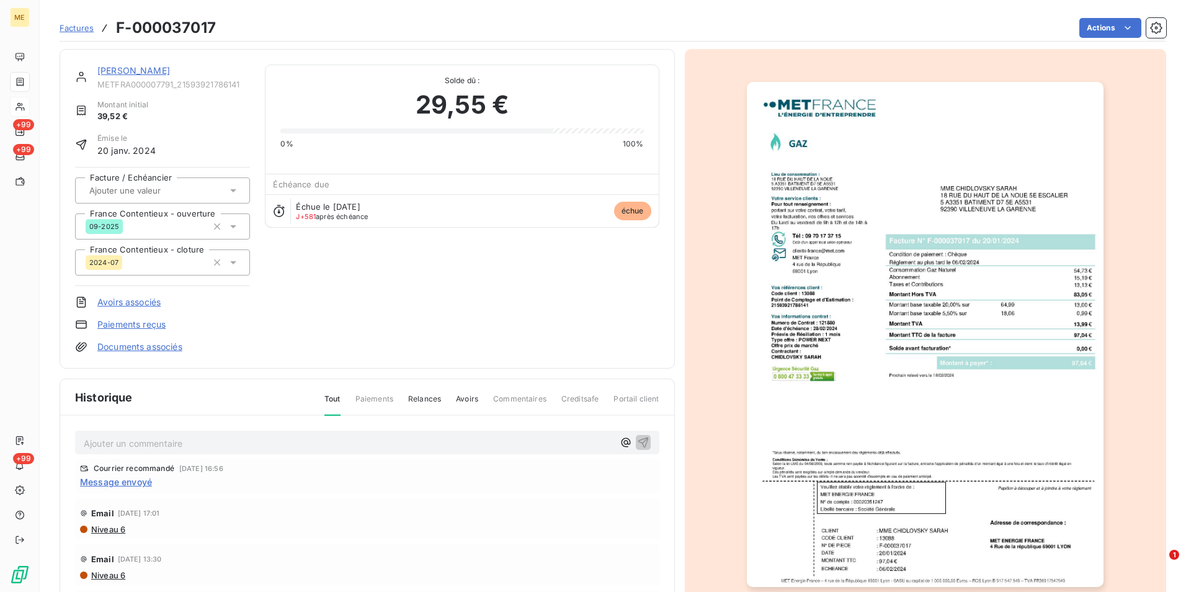
scroll to position [1, 0]
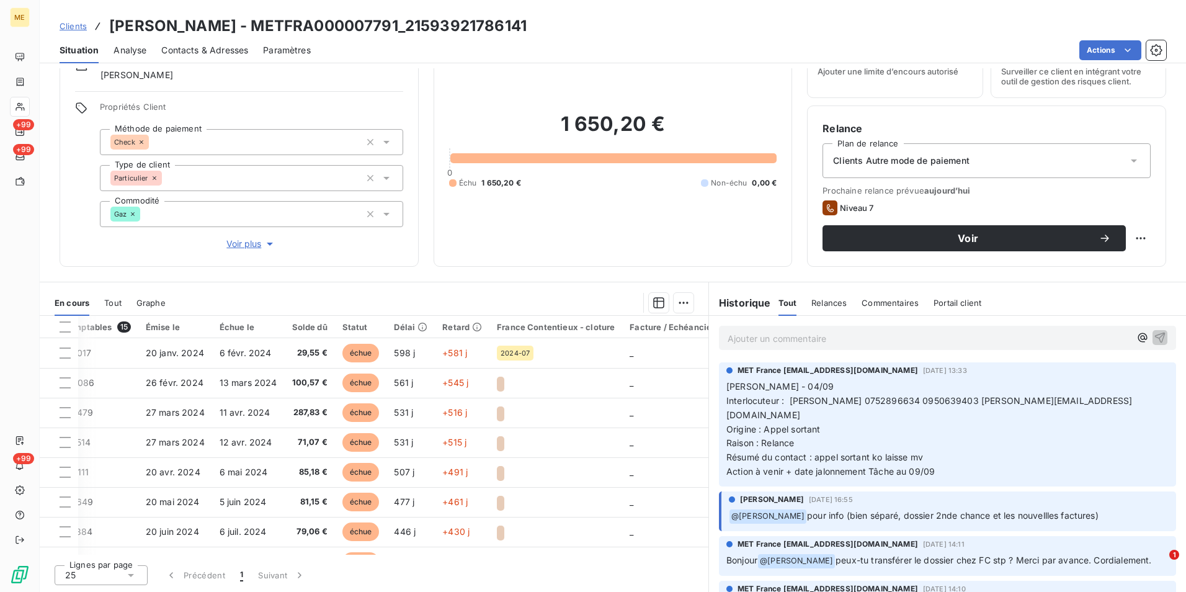
scroll to position [0, 208]
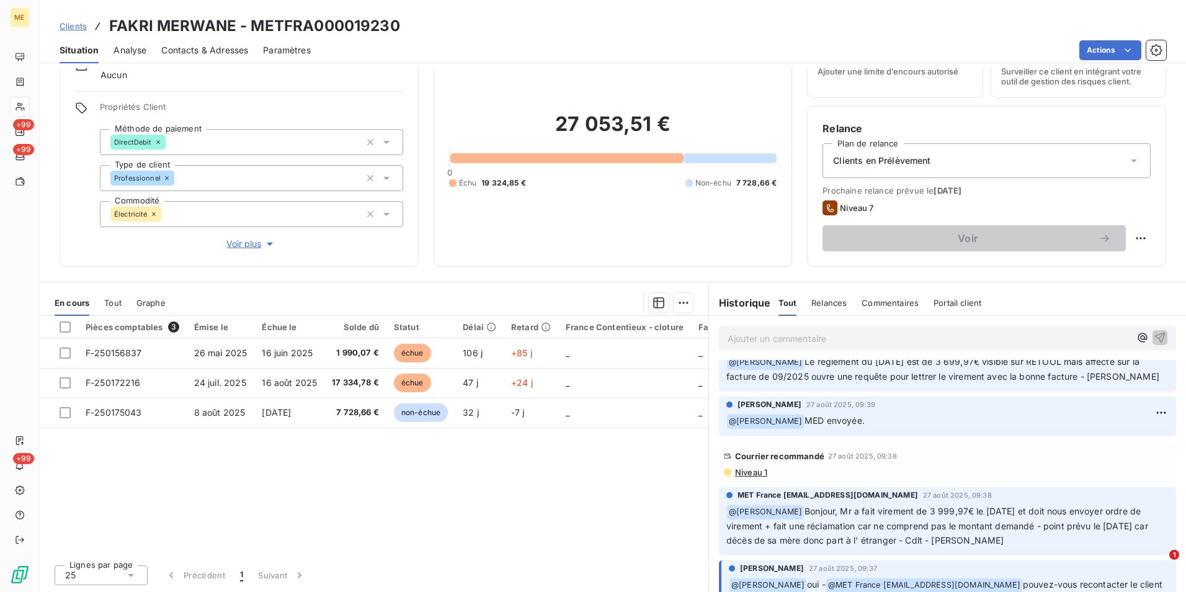
scroll to position [496, 0]
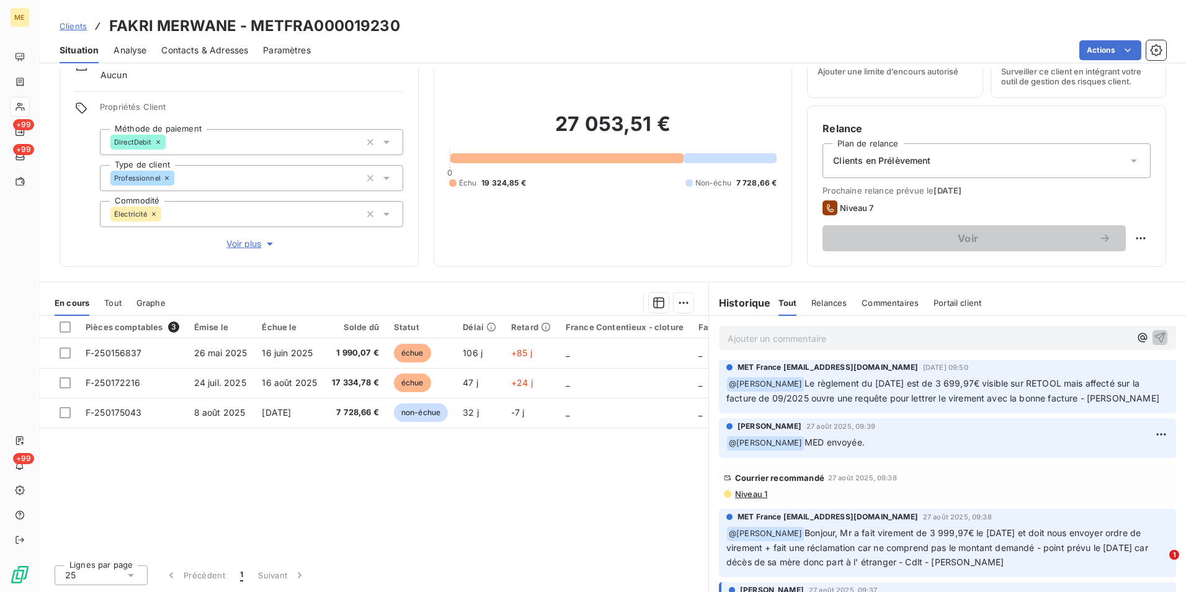
click at [746, 493] on span "Niveau 1" at bounding box center [751, 494] width 34 height 10
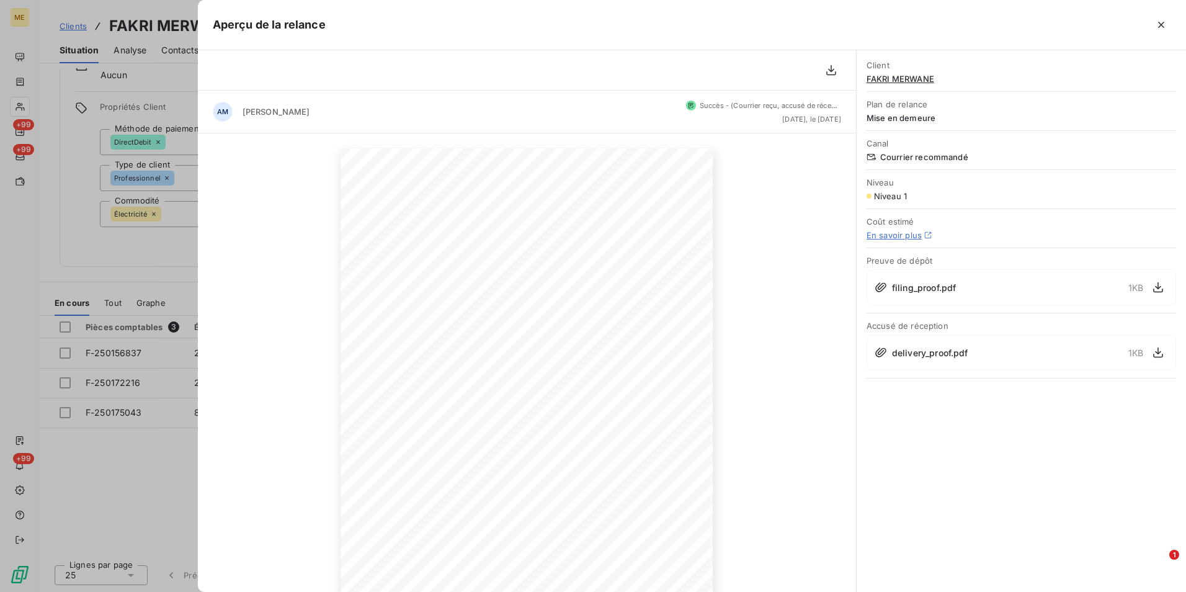
drag, startPoint x: 47, startPoint y: 196, endPoint x: 40, endPoint y: 193, distance: 7.5
click at [42, 194] on div at bounding box center [593, 296] width 1186 height 592
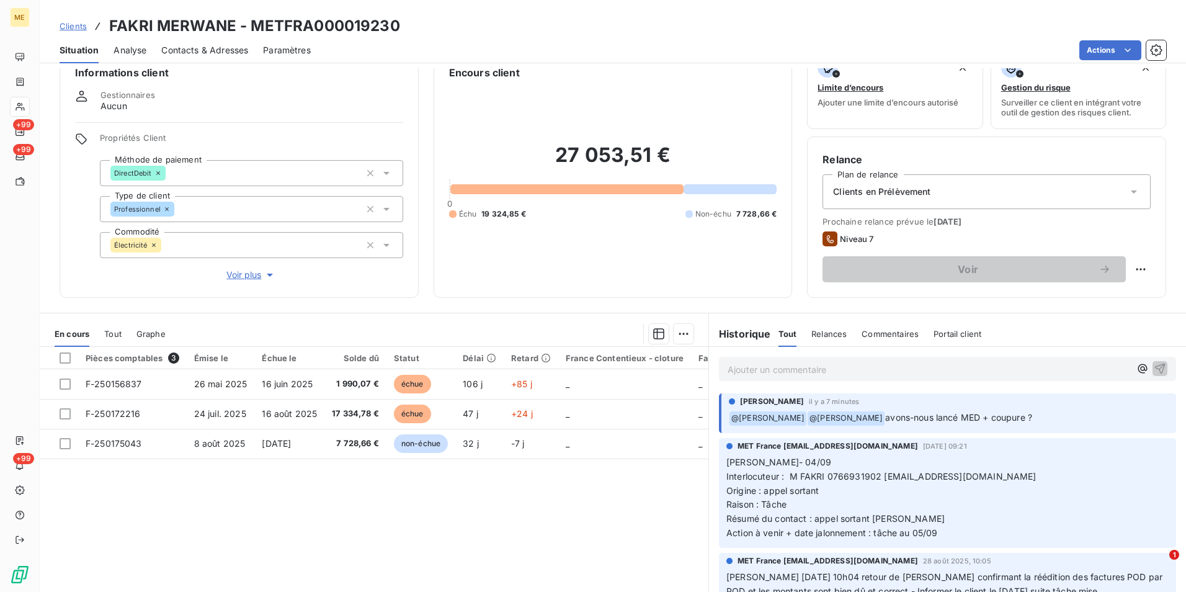
scroll to position [0, 0]
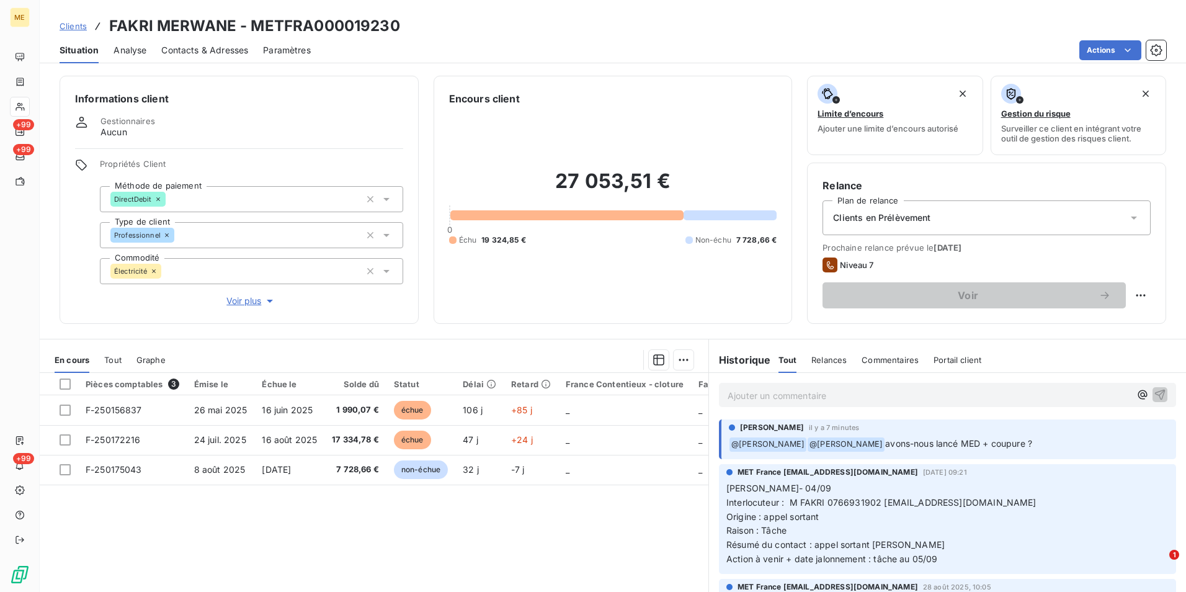
click at [882, 398] on p "Ajouter un commentaire ﻿" at bounding box center [929, 396] width 403 height 16
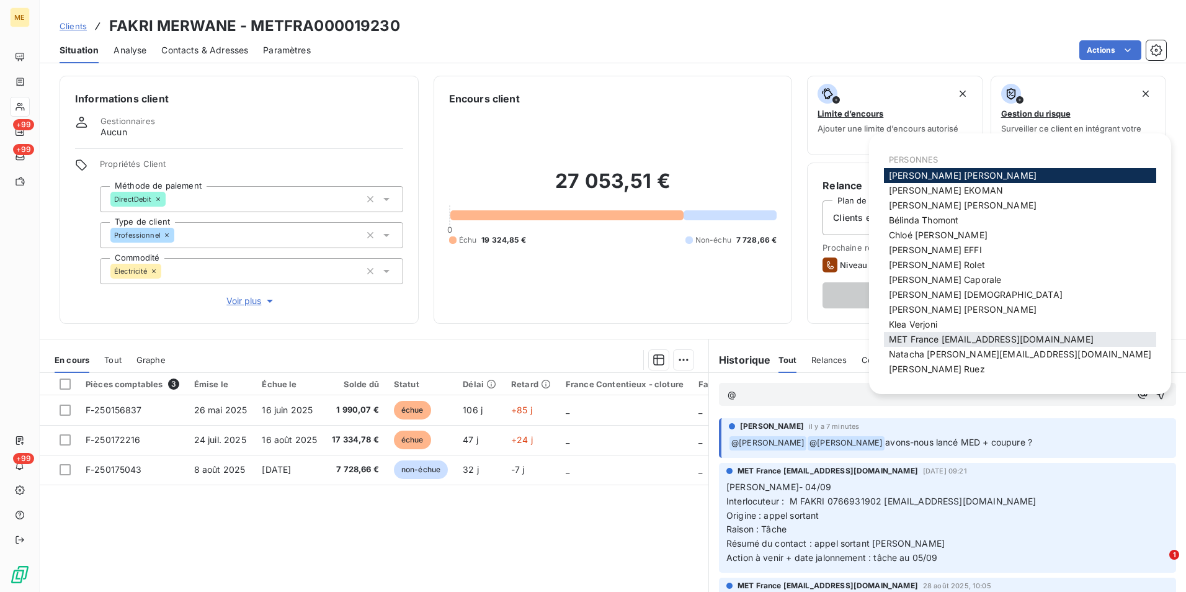
click at [967, 337] on span "MET France met-france@recouvrement.met.com" at bounding box center [991, 339] width 205 height 11
